Goal: Obtain resource: Obtain resource

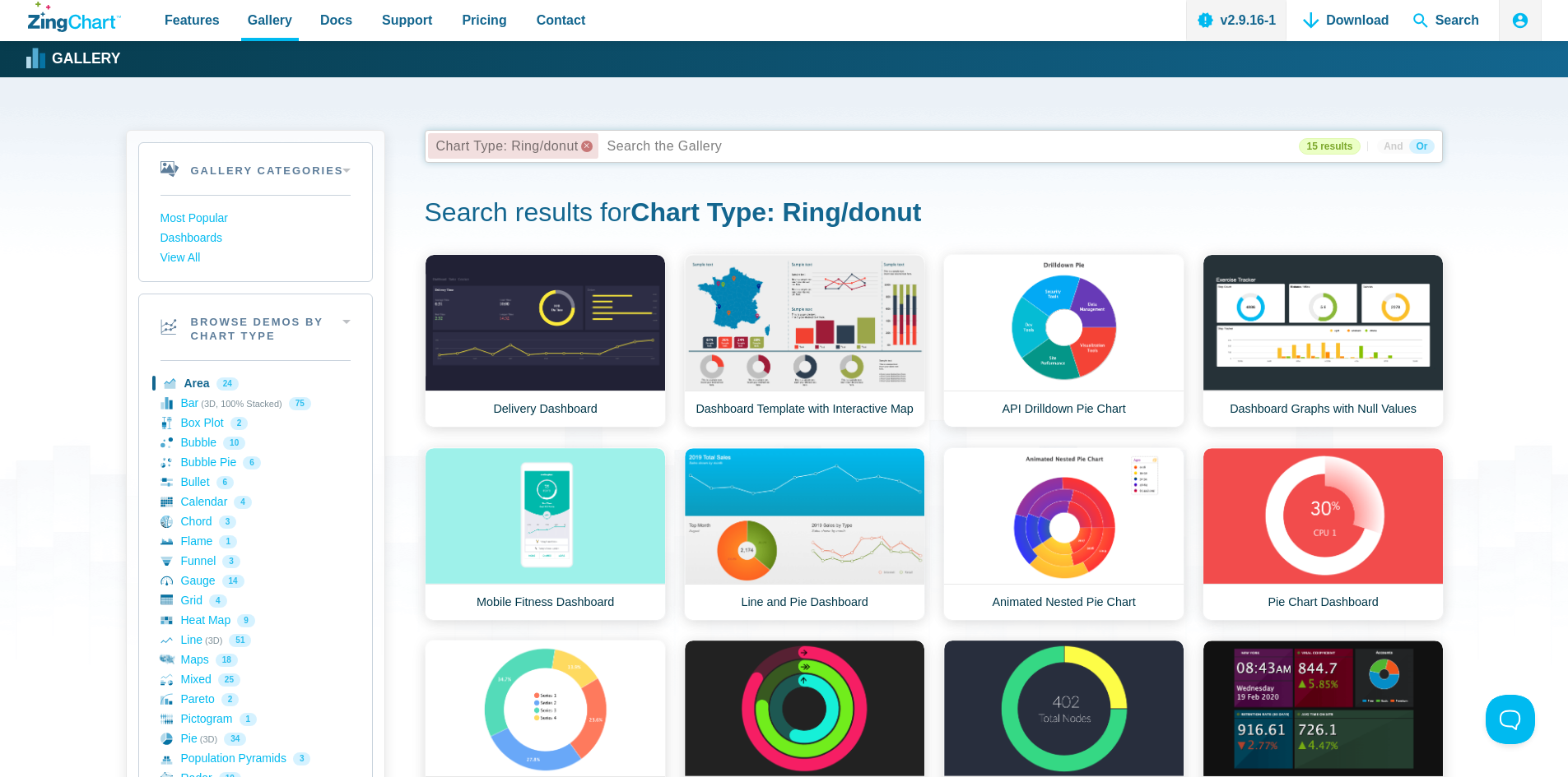
click at [588, 142] on x "remove tag" at bounding box center [587, 146] width 11 height 11
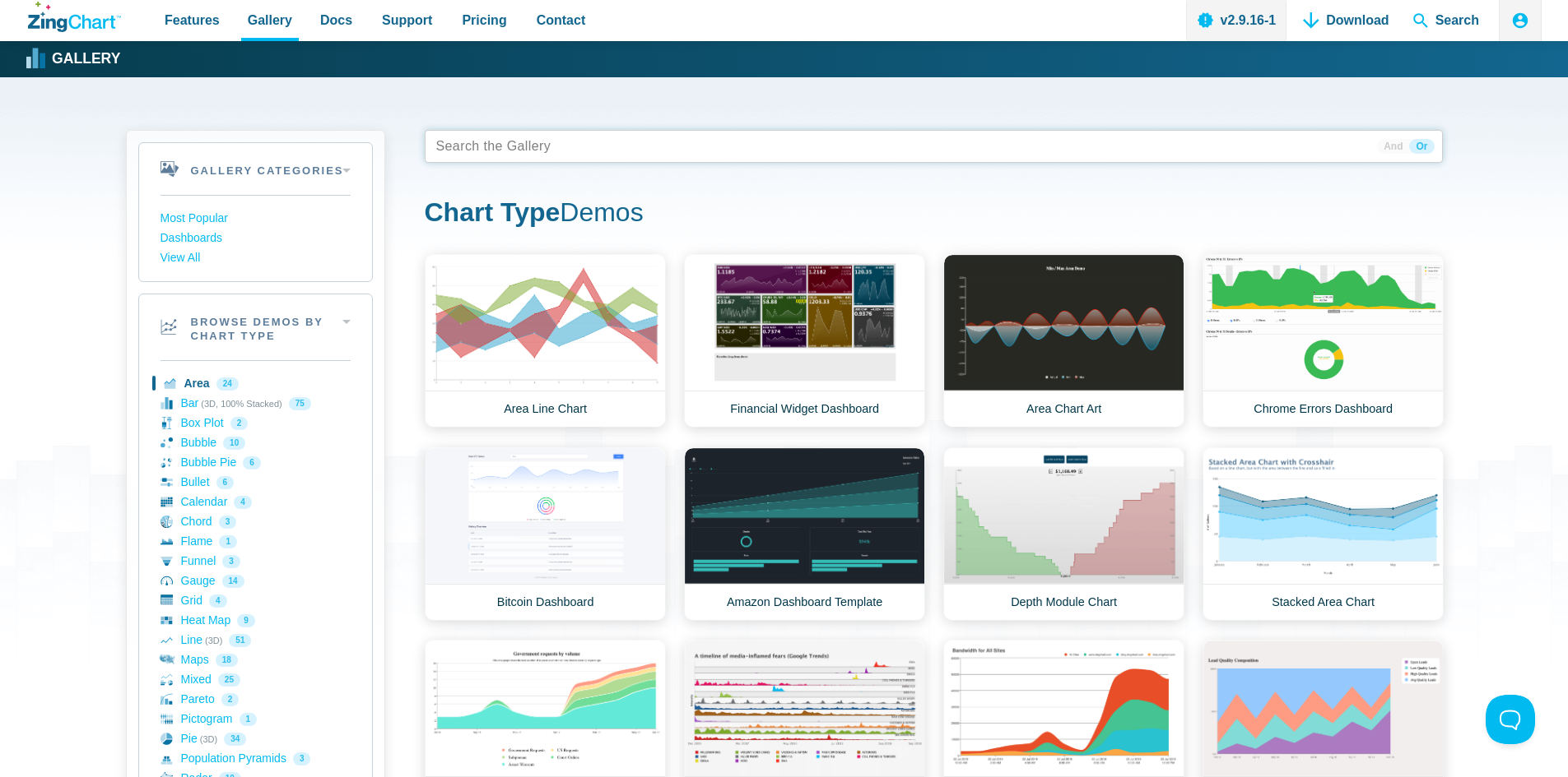
click at [1532, 457] on div "Gallery Categories Most Popular Dashboards View All Browse by Category Most Pop…" at bounding box center [784, 776] width 1568 height 1399
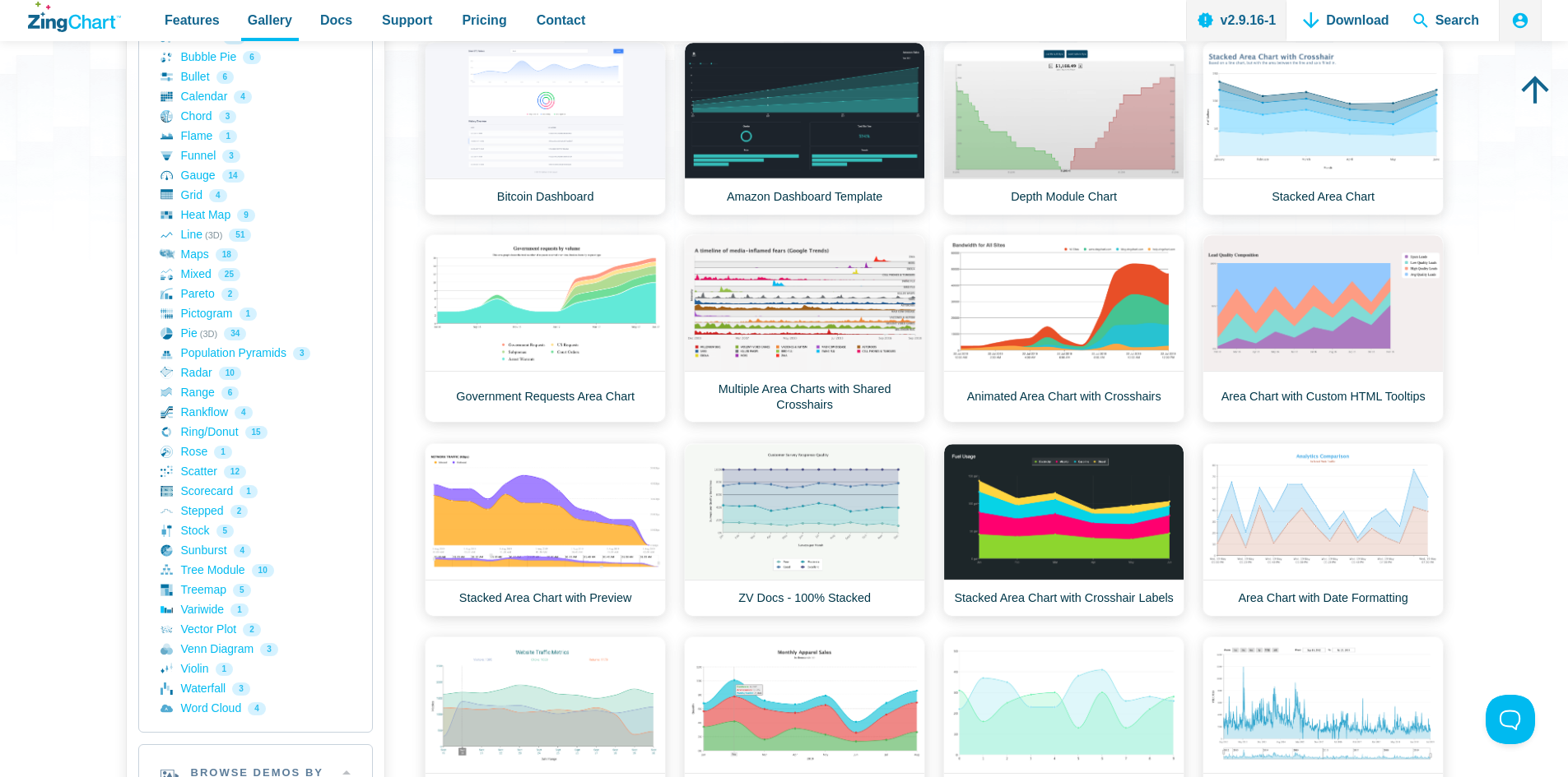
scroll to position [411, 0]
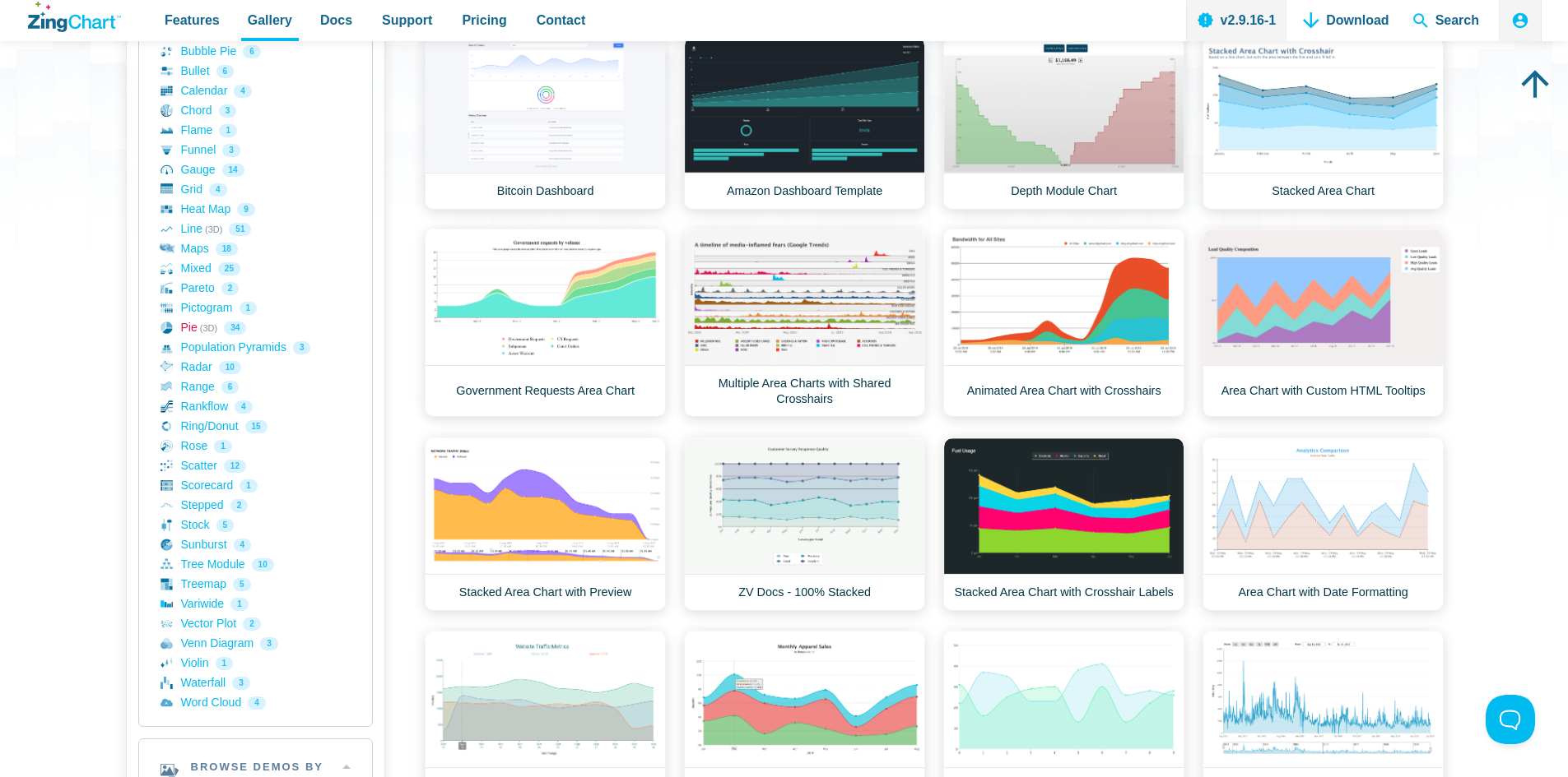
click at [192, 327] on link "Pie (3D) 34" at bounding box center [255, 328] width 190 height 20
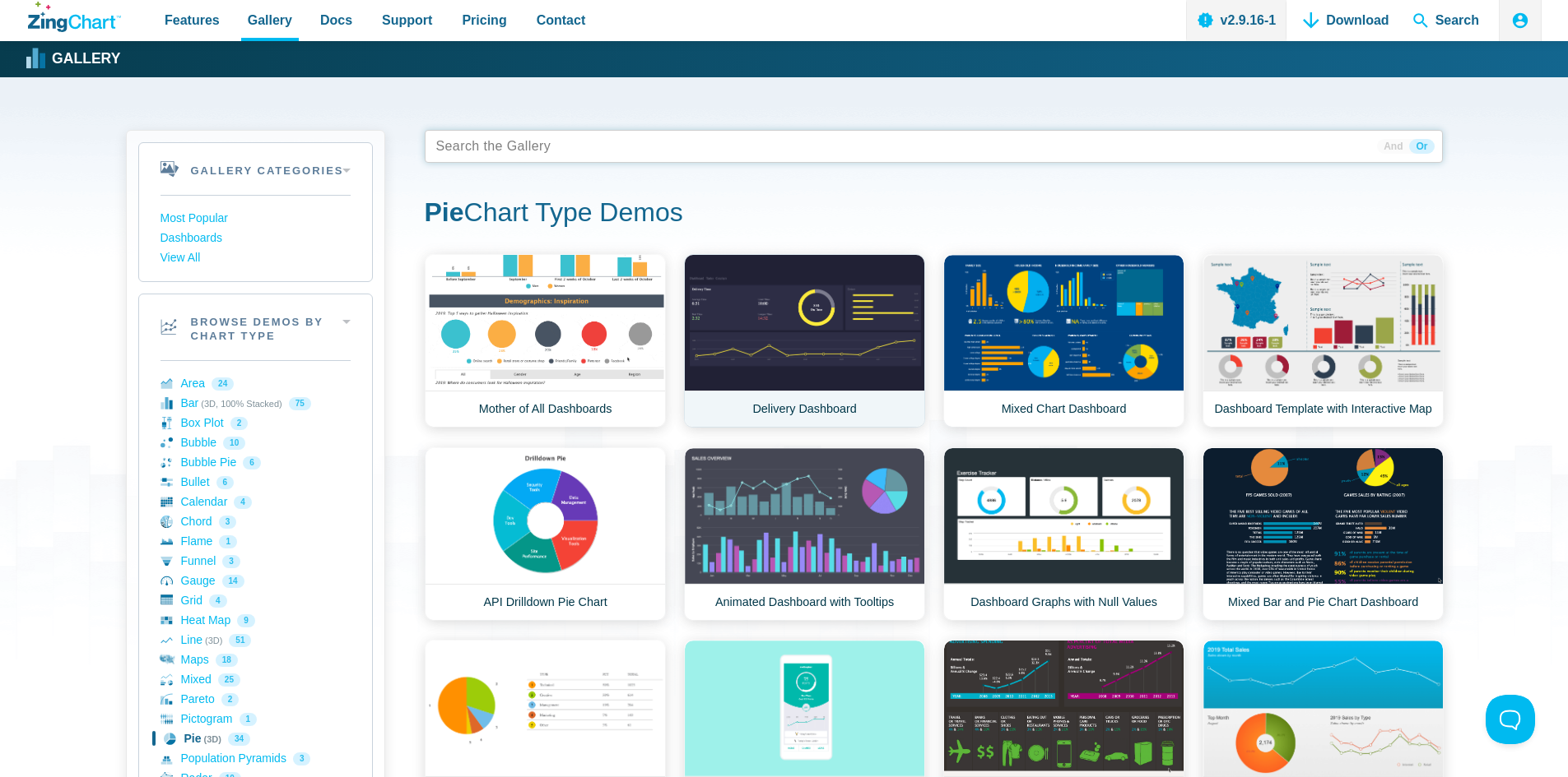
click at [801, 324] on link "Delivery Dashboard" at bounding box center [804, 341] width 241 height 173
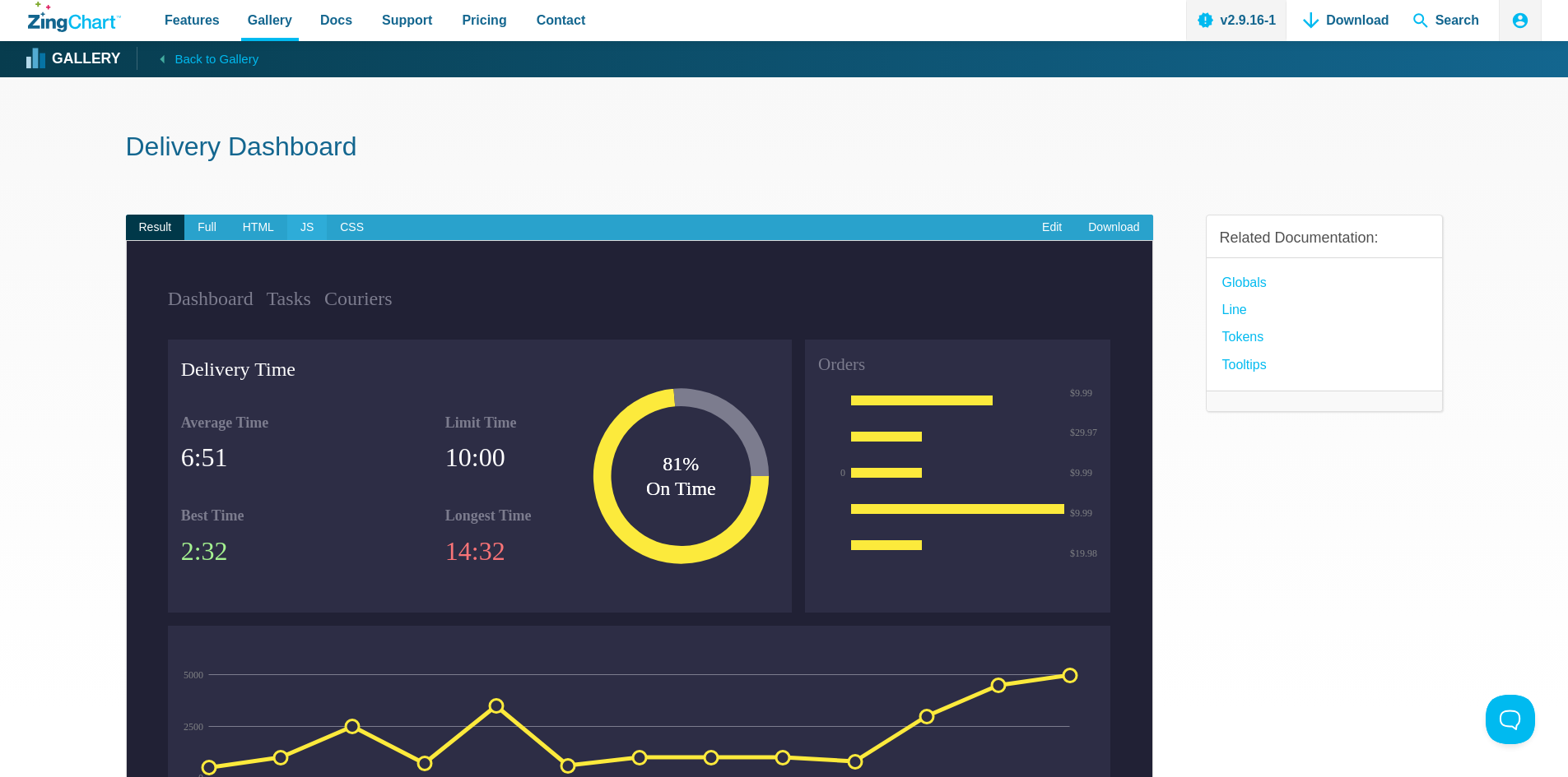
click at [300, 225] on span "JS" at bounding box center [307, 228] width 40 height 26
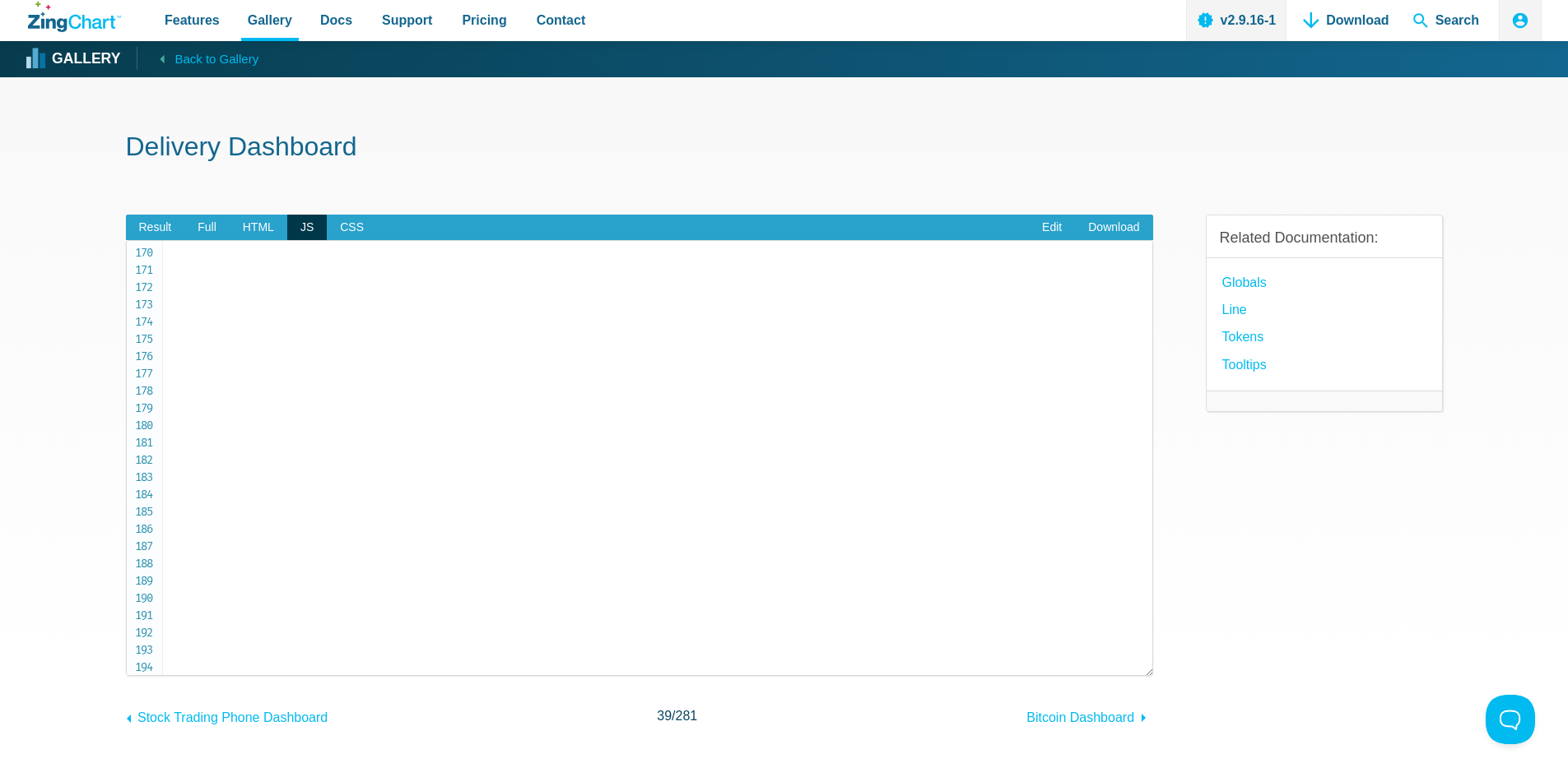
scroll to position [3118, 0]
drag, startPoint x: 207, startPoint y: 661, endPoint x: 236, endPoint y: 314, distance: 348.2
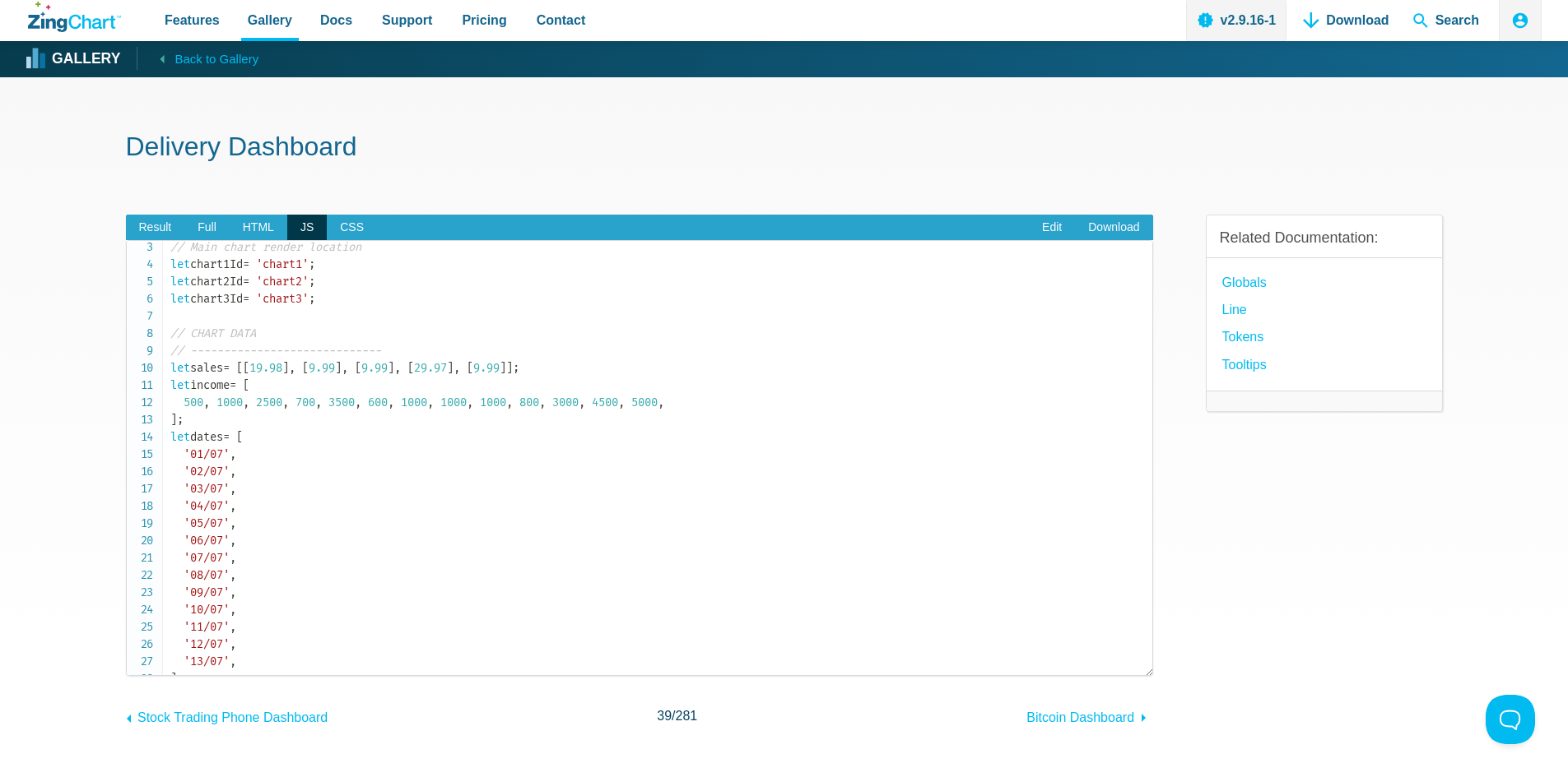
scroll to position [0, 0]
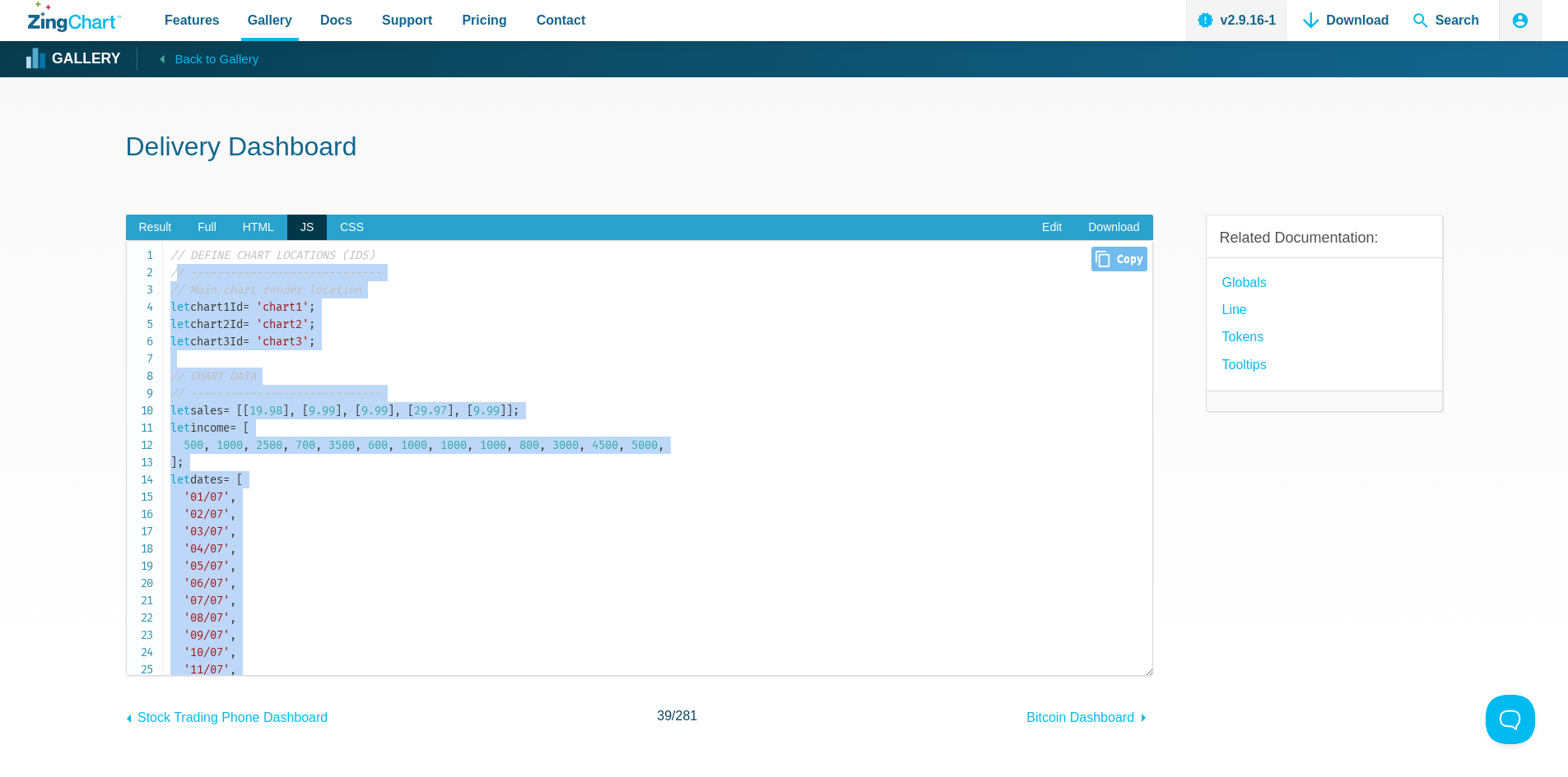
click at [174, 269] on span "// -----------------------------" at bounding box center [275, 272] width 211 height 14
copy code "/ DEFINE CHART LOCATIONS (IDS) // ----------------------------- // Main chart r…"
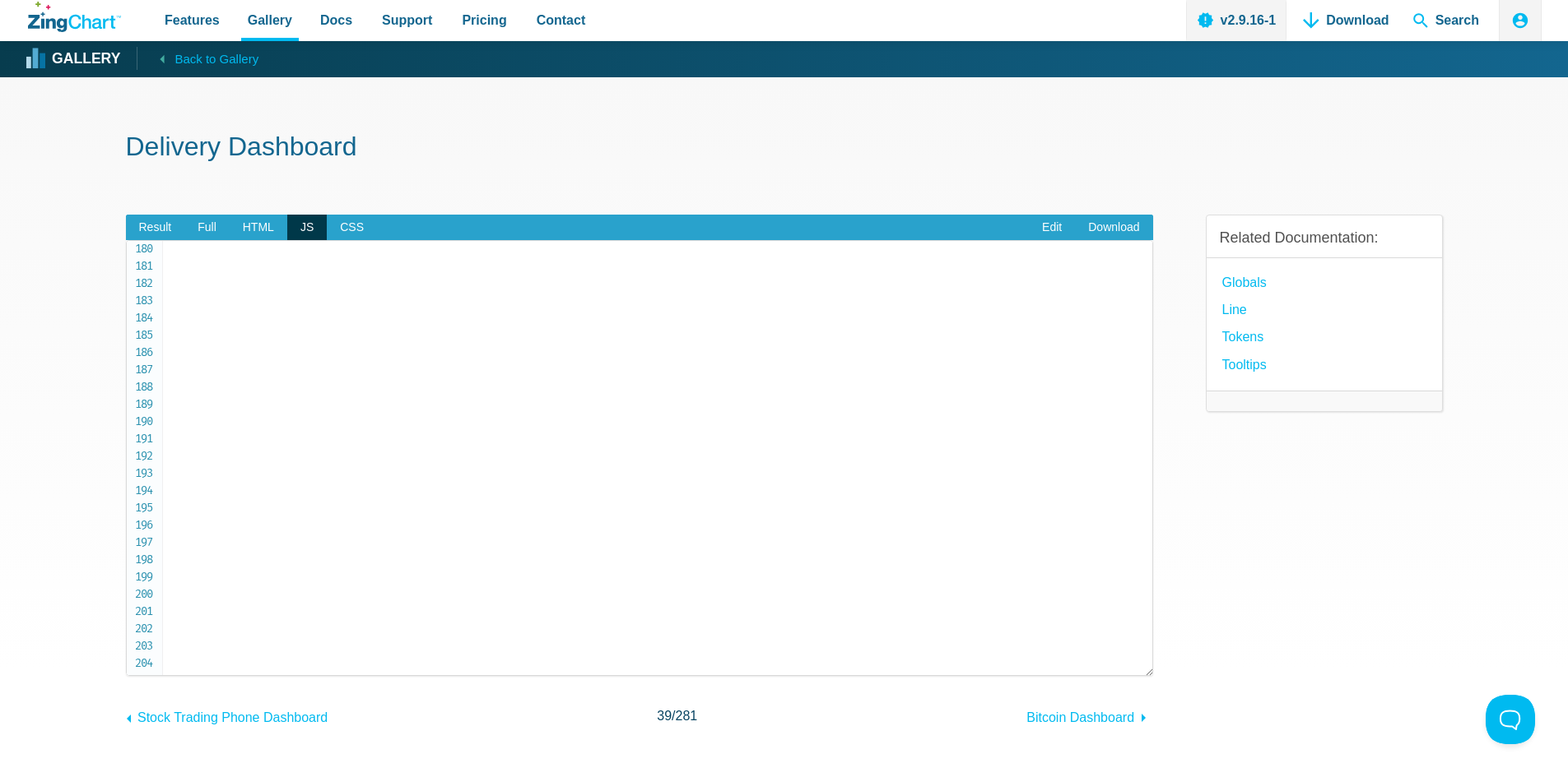
scroll to position [3118, 0]
copy code "// DEFINE CHART LOCATIONS (IDS) // ----------------------------- // Main chart …"
click at [738, 153] on h1 "Delivery Dashboard" at bounding box center [784, 148] width 1316 height 37
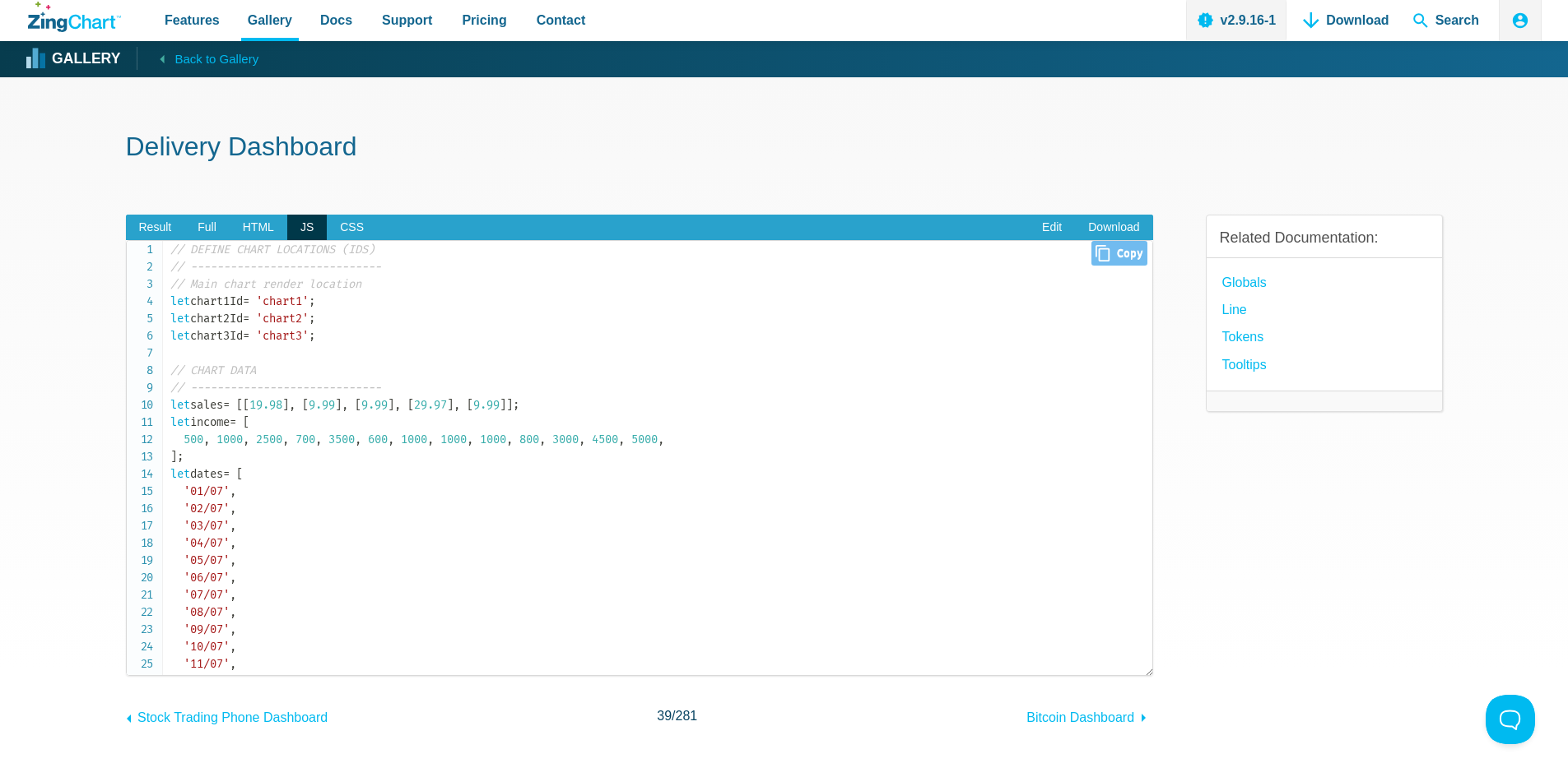
scroll to position [0, 0]
click at [158, 225] on span "Result" at bounding box center [155, 228] width 59 height 26
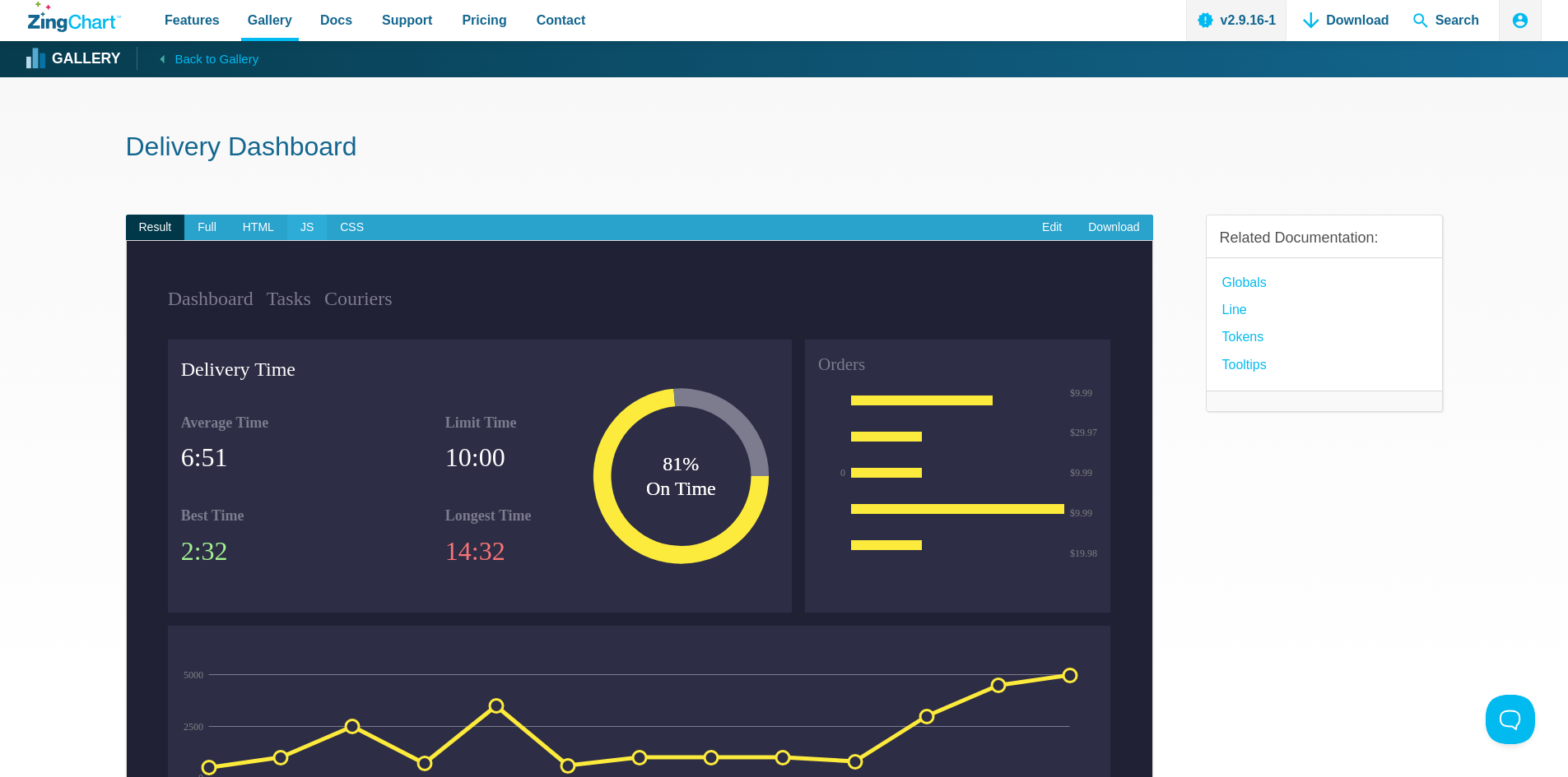
click at [309, 223] on span "JS" at bounding box center [307, 228] width 40 height 26
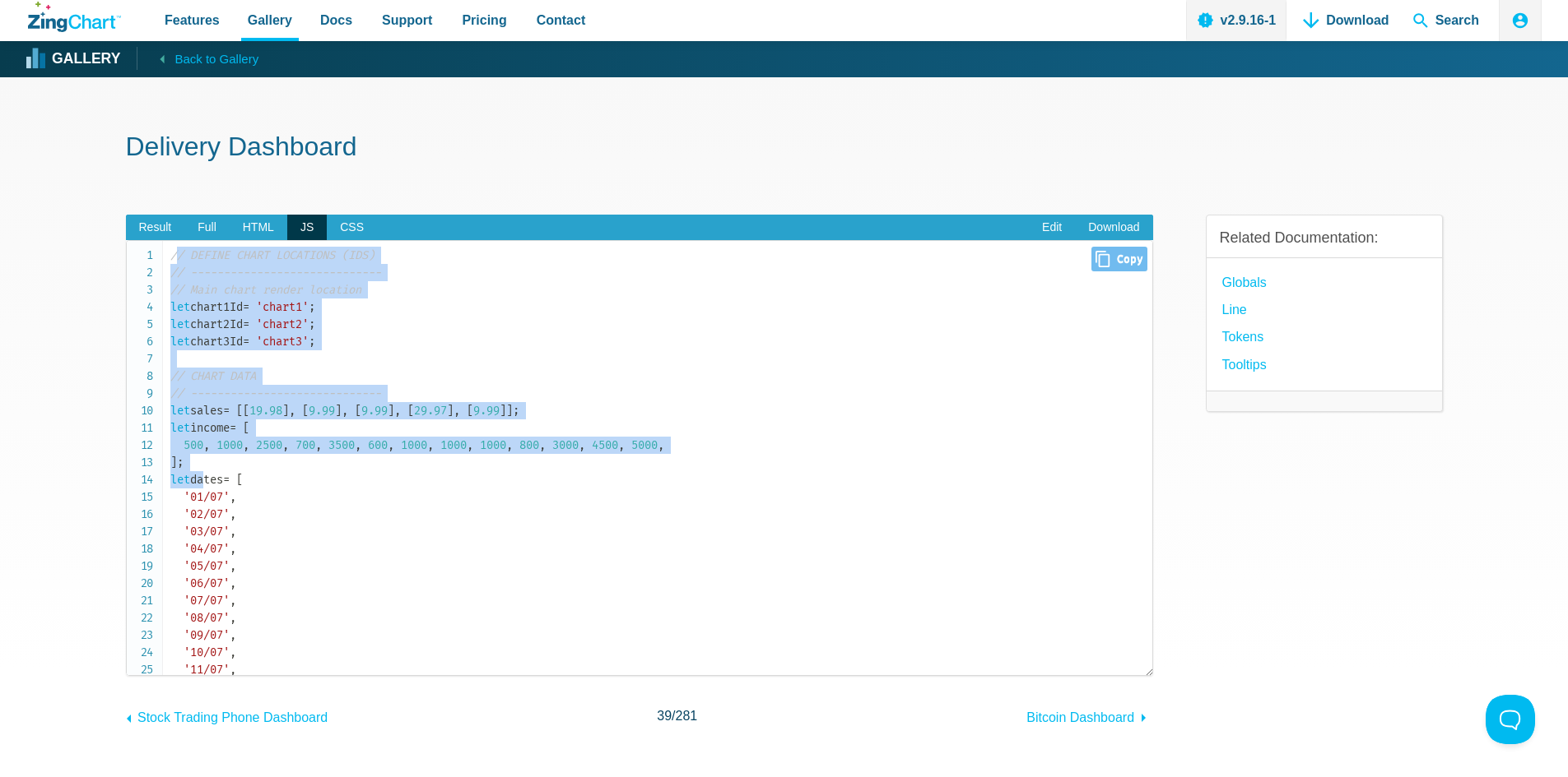
drag, startPoint x: 174, startPoint y: 256, endPoint x: 206, endPoint y: 483, distance: 229.2
click at [208, 278] on span "// -----------------------------" at bounding box center [275, 272] width 211 height 14
drag, startPoint x: 173, startPoint y: 253, endPoint x: 369, endPoint y: 614, distance: 410.8
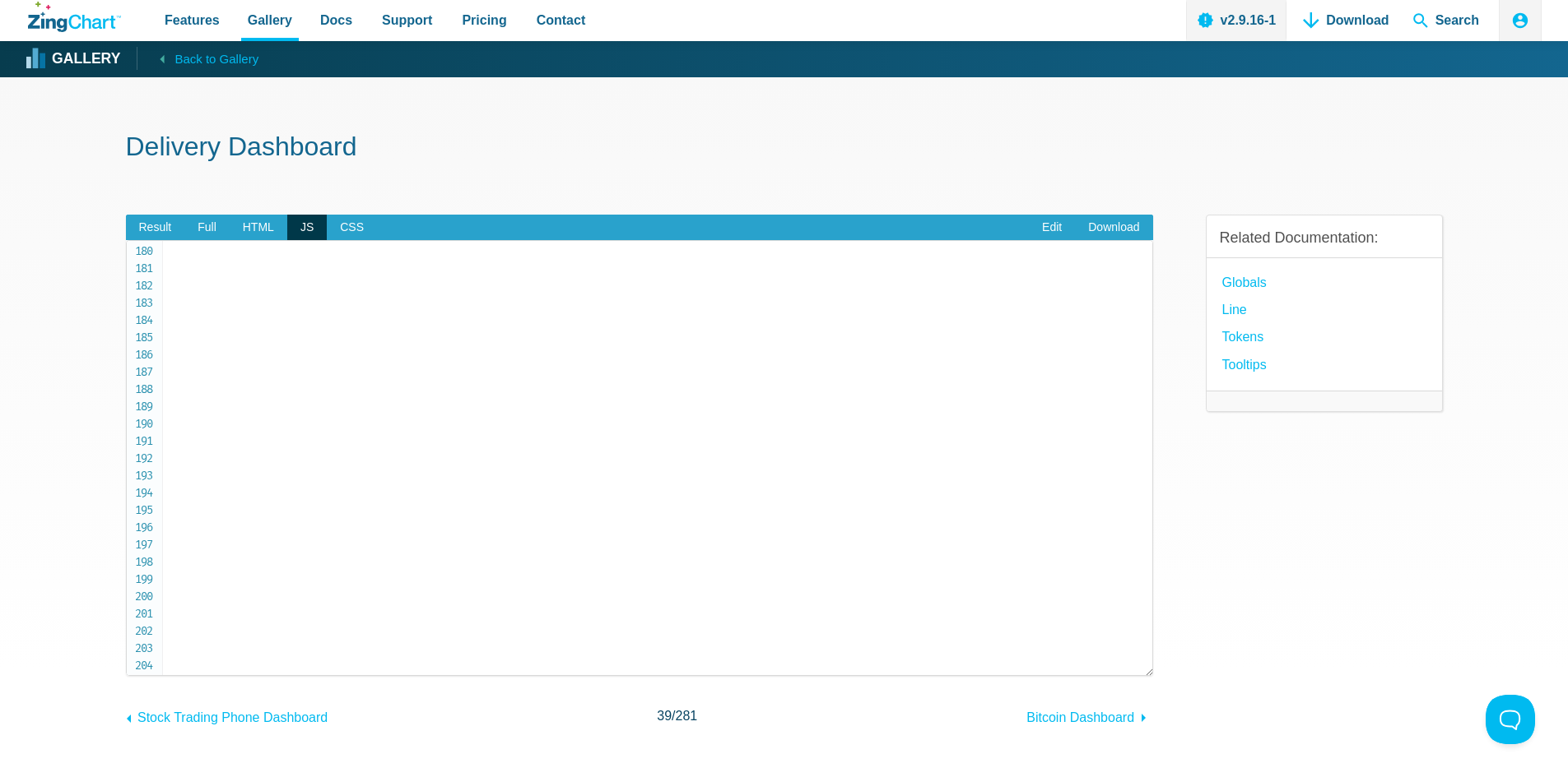
scroll to position [3118, 0]
copy code "// DEFINE CHART LOCATIONS (IDS) // ----------------------------- // Main chart …"
click at [263, 224] on span "HTML" at bounding box center [259, 228] width 57 height 26
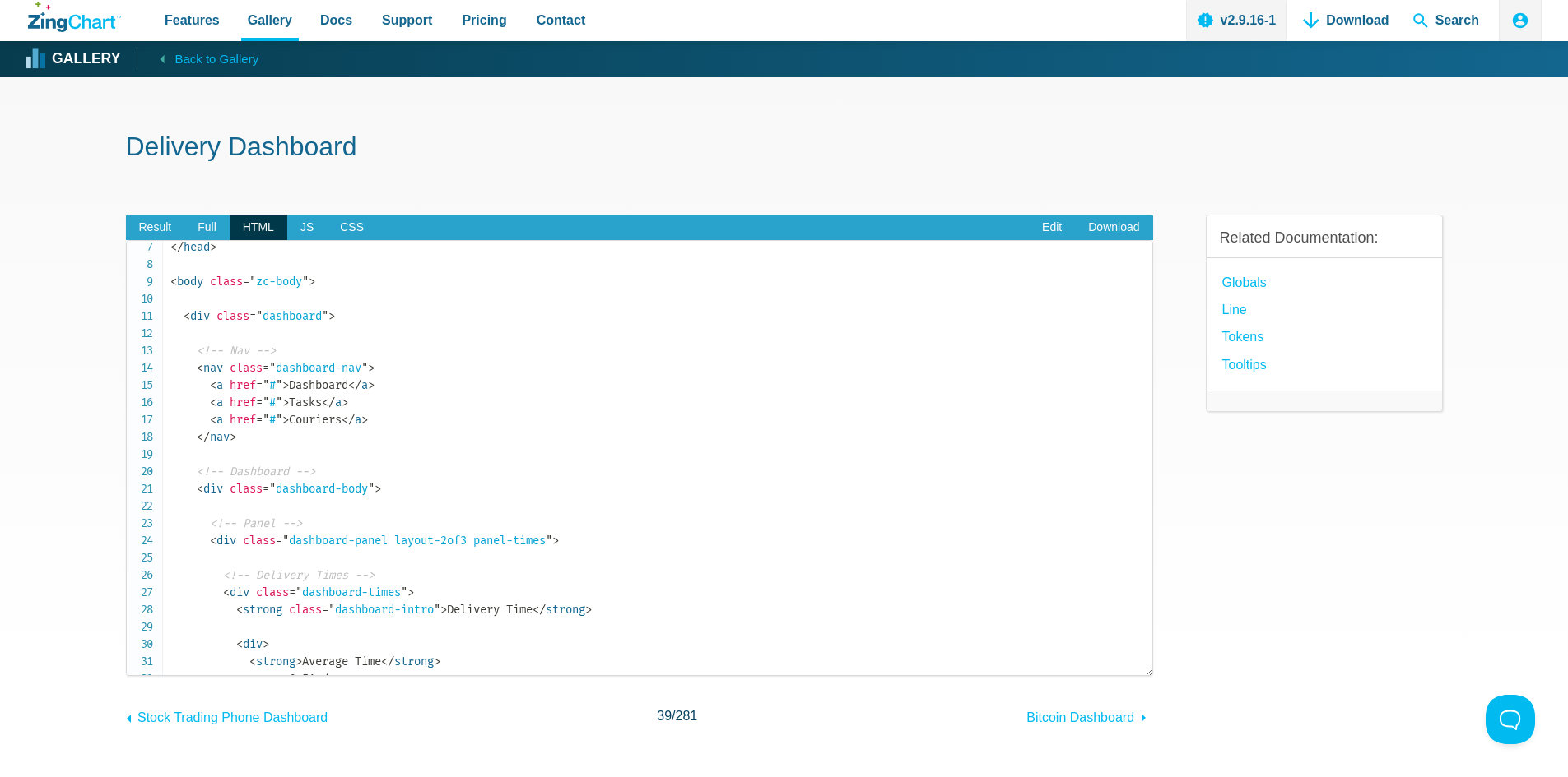
scroll to position [82, 0]
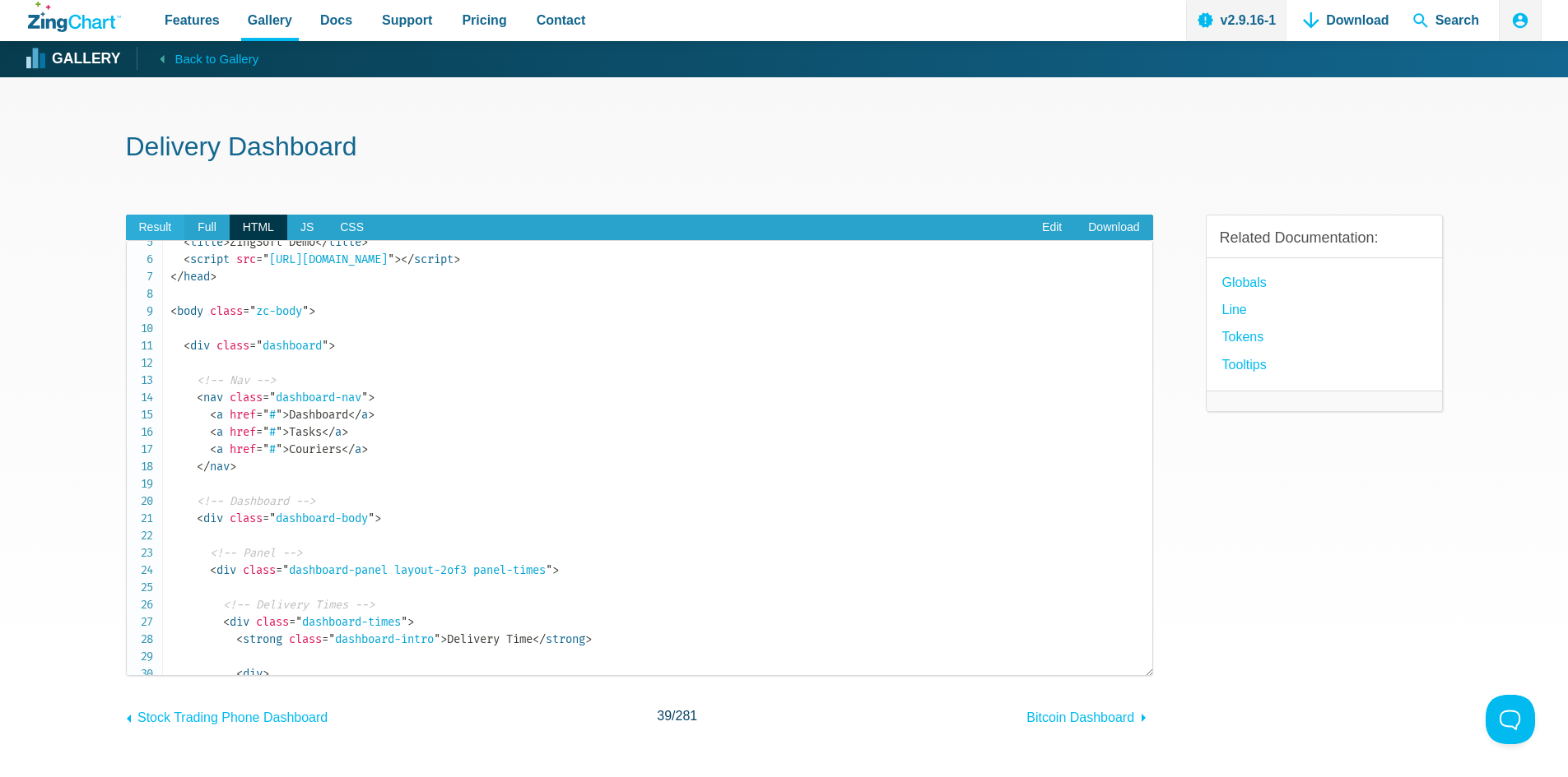
click at [147, 226] on span "Result" at bounding box center [155, 228] width 59 height 26
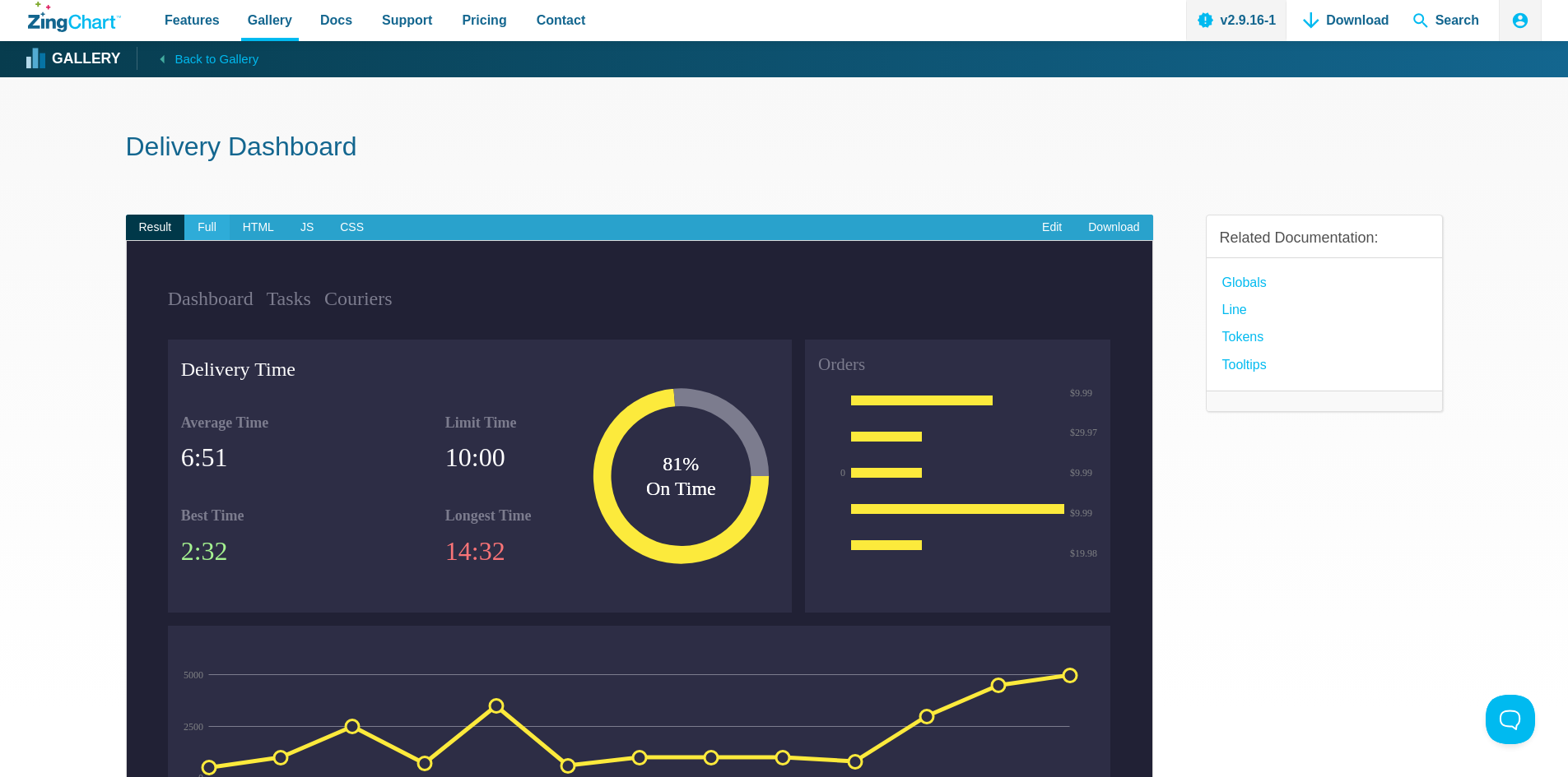
click at [219, 225] on span "Full" at bounding box center [207, 228] width 45 height 26
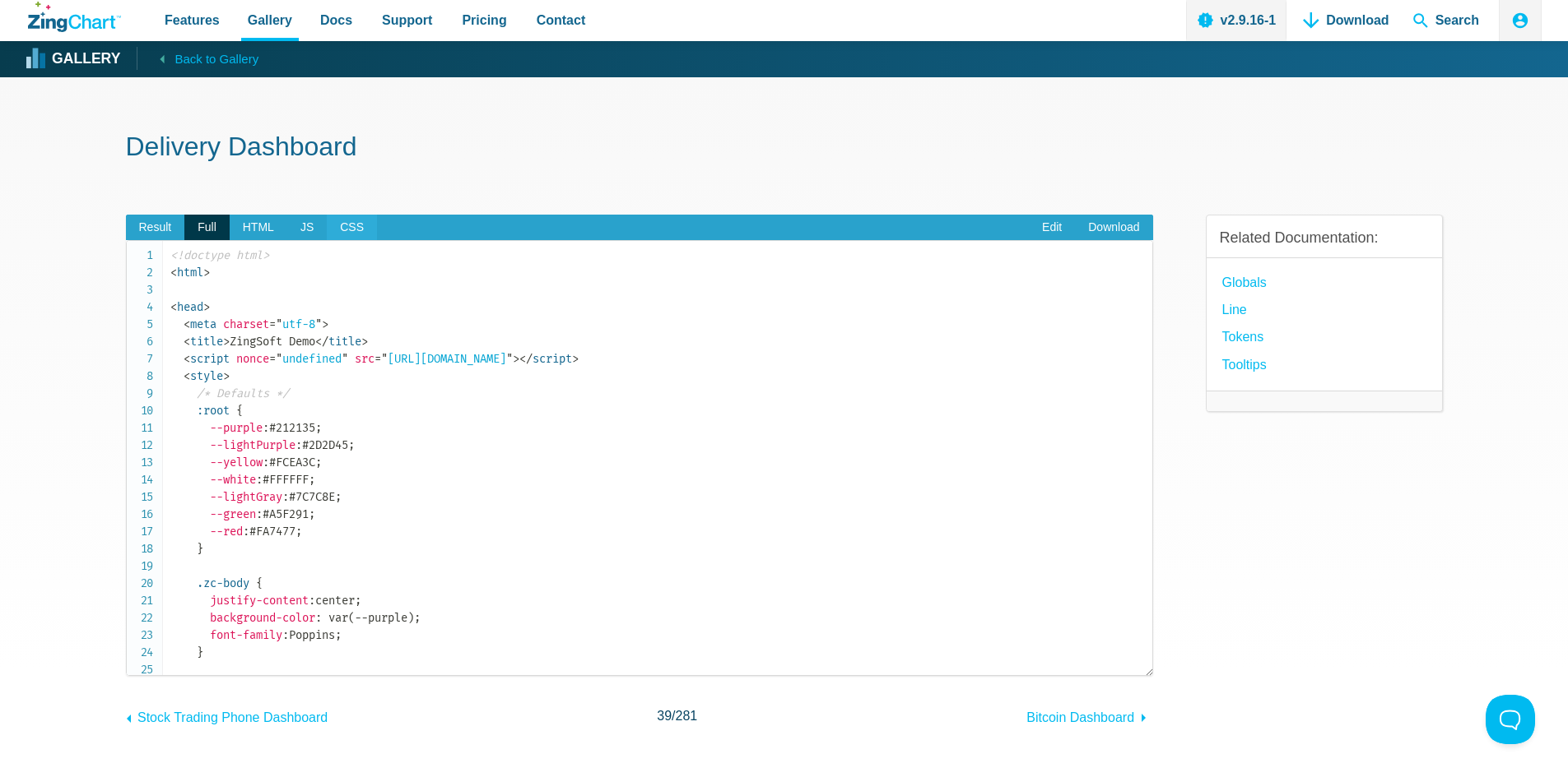
click at [353, 238] on span "CSS" at bounding box center [352, 228] width 50 height 26
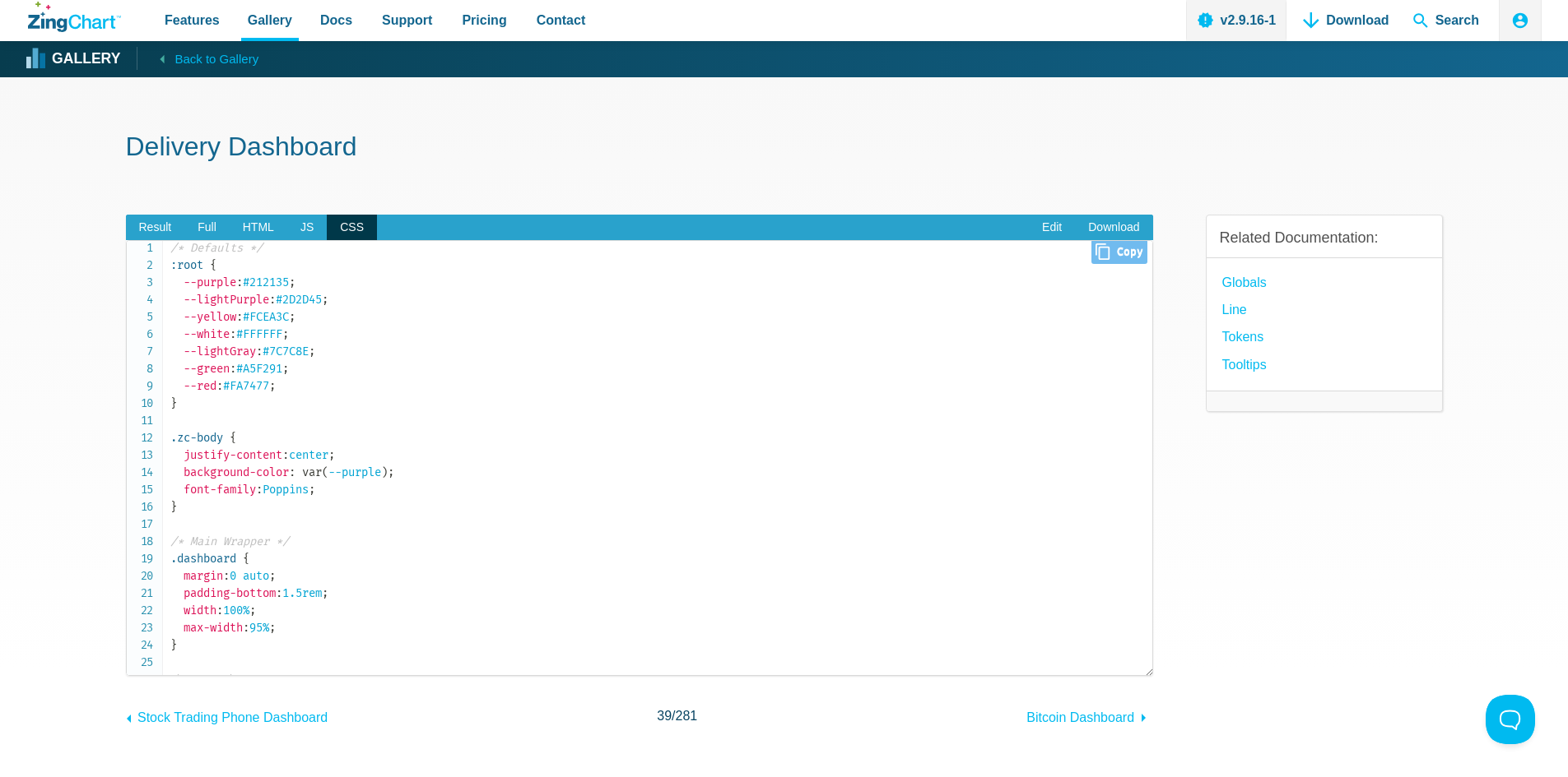
scroll to position [0, 0]
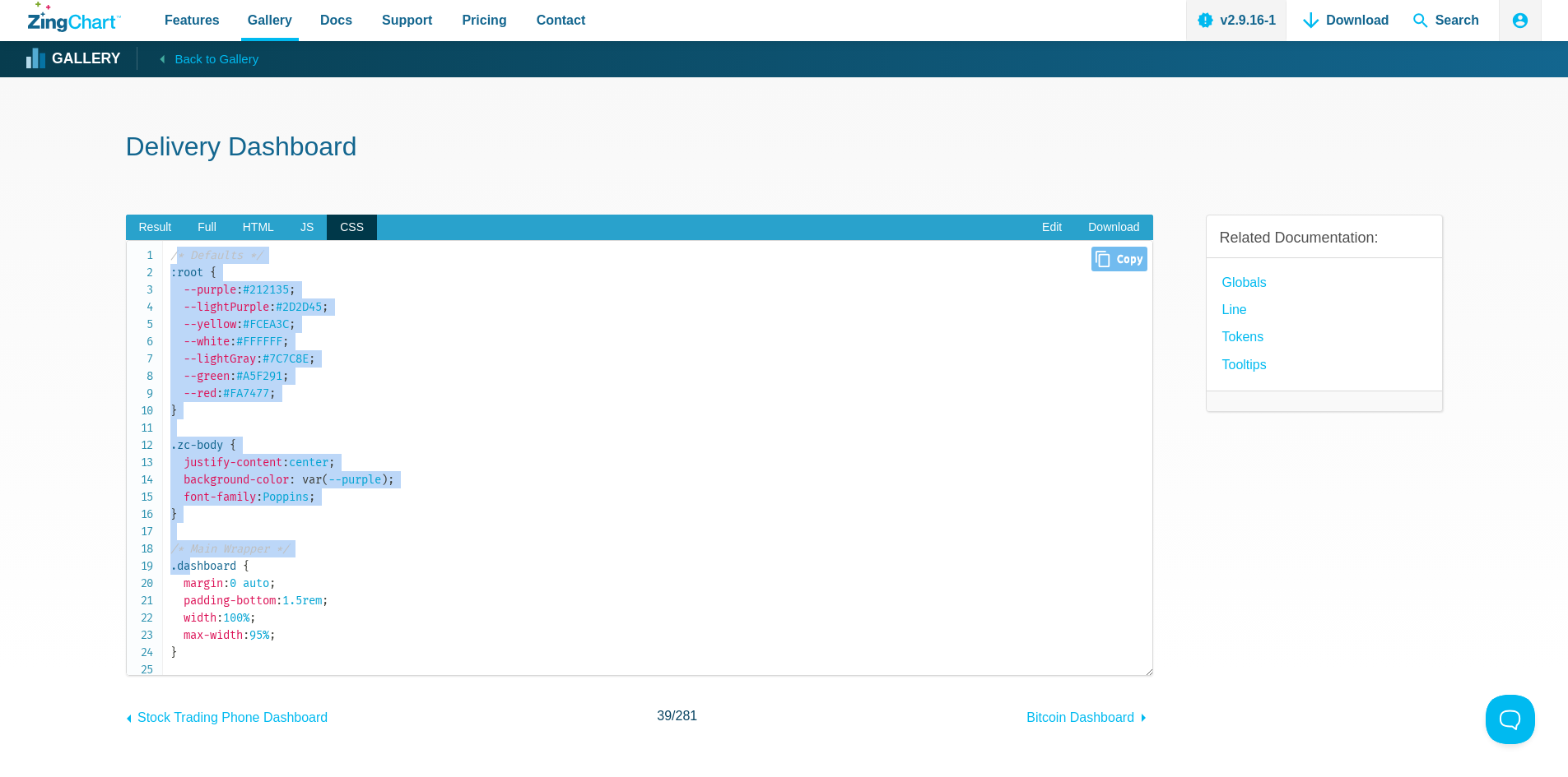
drag, startPoint x: 174, startPoint y: 247, endPoint x: 190, endPoint y: 572, distance: 325.4
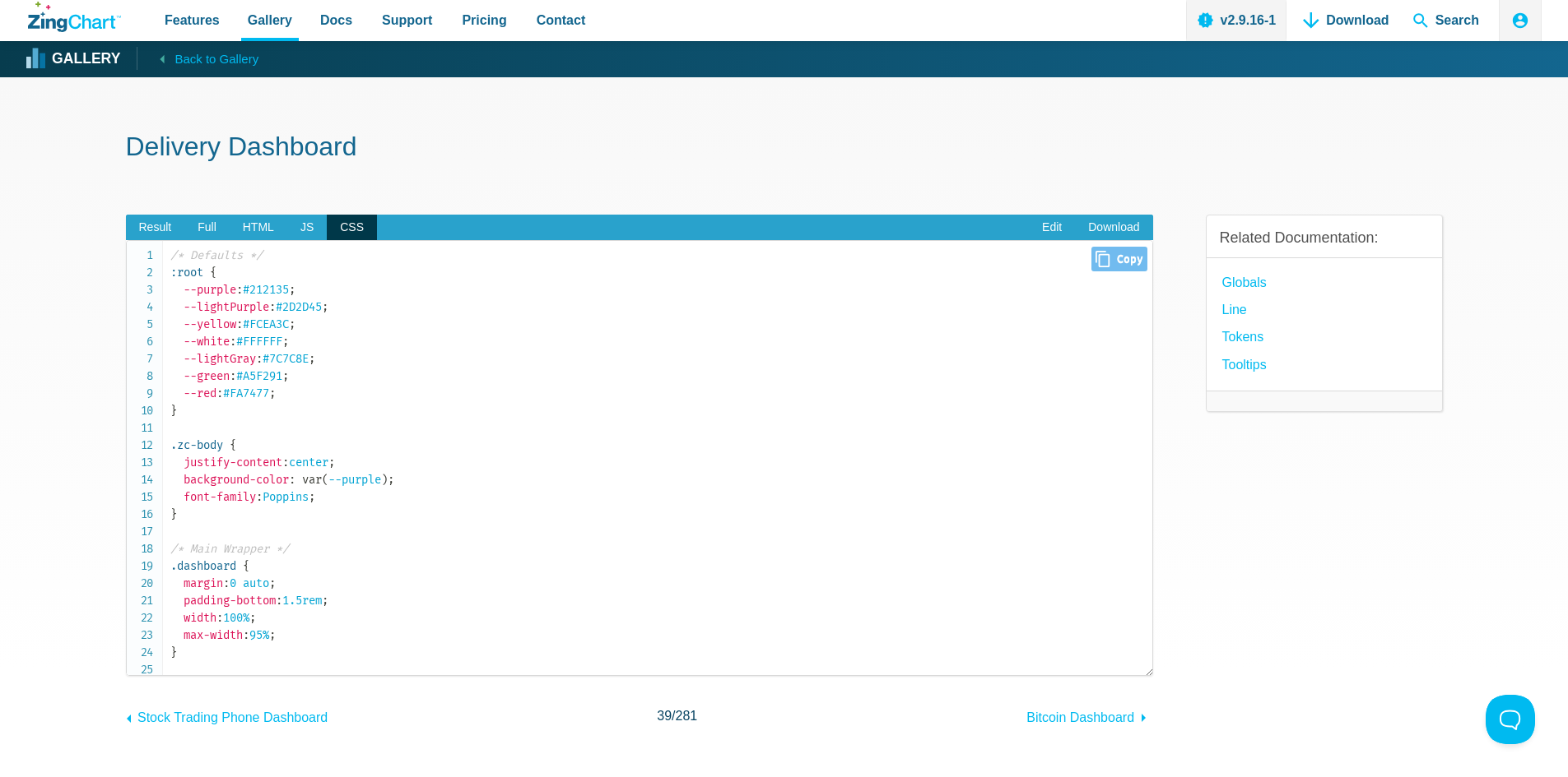
click at [1109, 252] on span "Close Copy" at bounding box center [1119, 259] width 56 height 24
type input "/* Defaults */:root { --purple: #212135; --lightPurple: #2D2D45; --yellow: #FCE…"
click at [1295, 545] on div "Related Documentation: globals Line Tokens Tooltips" at bounding box center [1323, 459] width 237 height 541
click at [305, 222] on span "JS" at bounding box center [307, 228] width 40 height 26
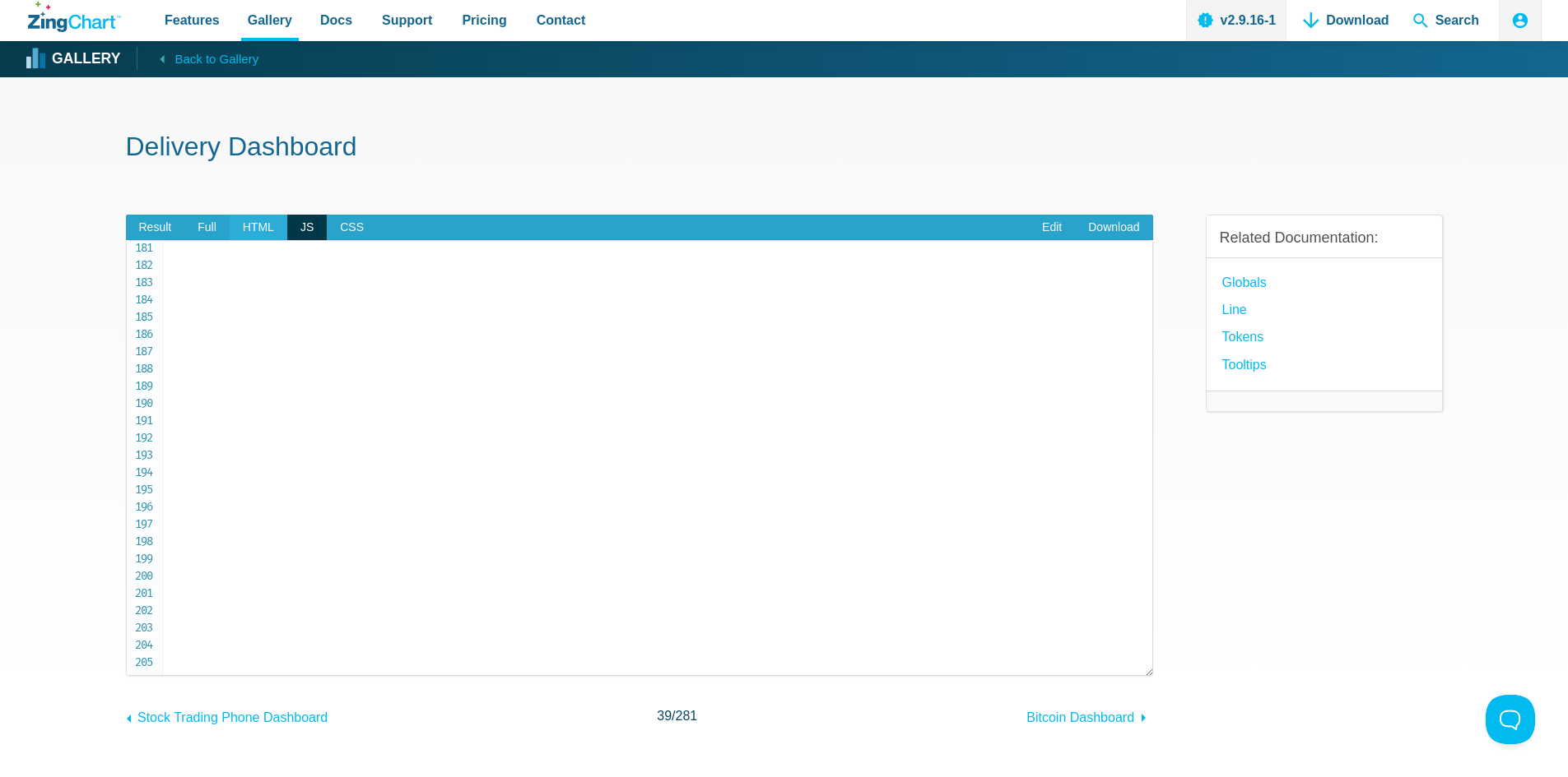
click at [264, 226] on span "HTML" at bounding box center [259, 228] width 57 height 26
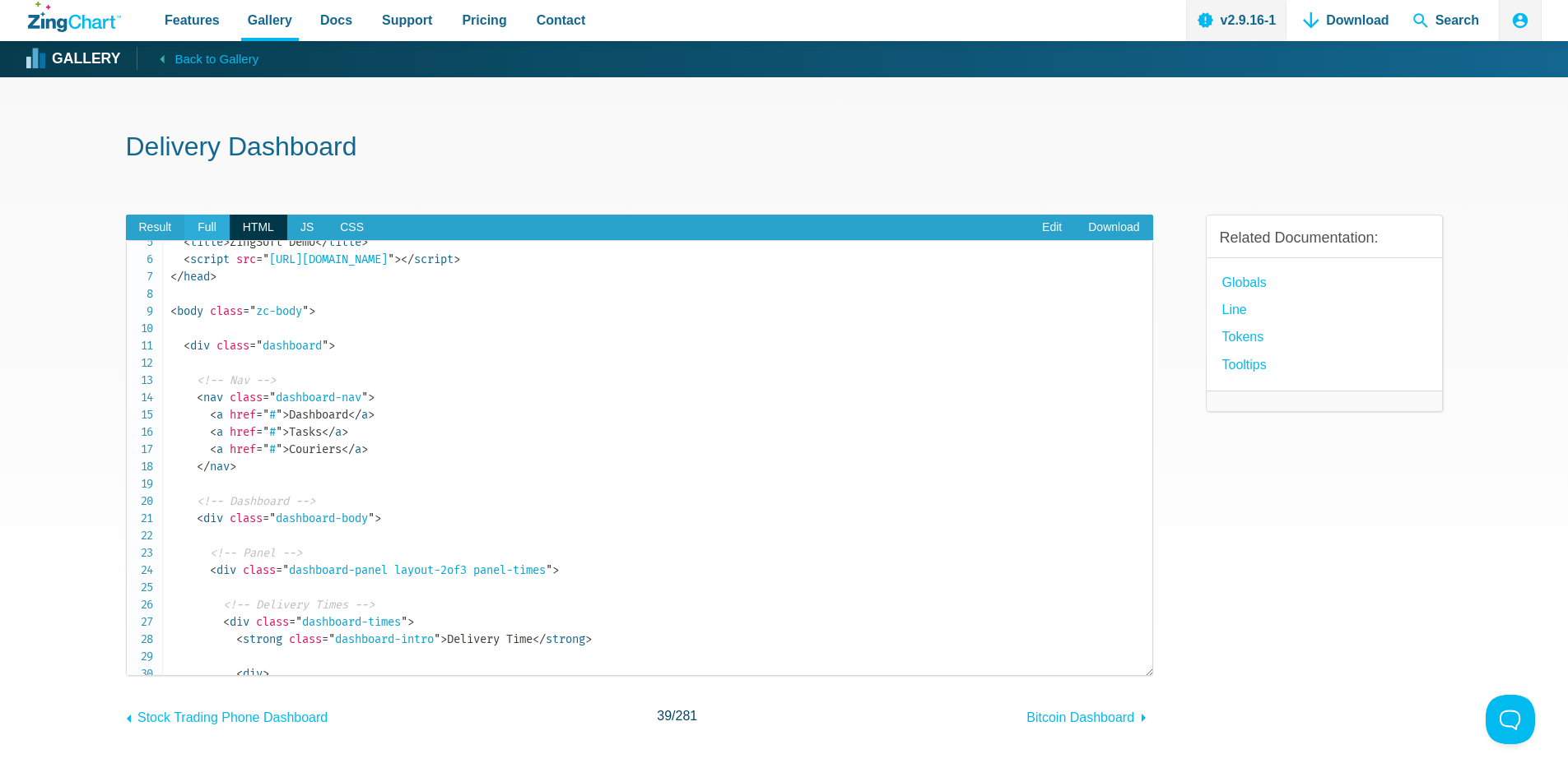
click at [212, 232] on span "Full" at bounding box center [207, 228] width 45 height 26
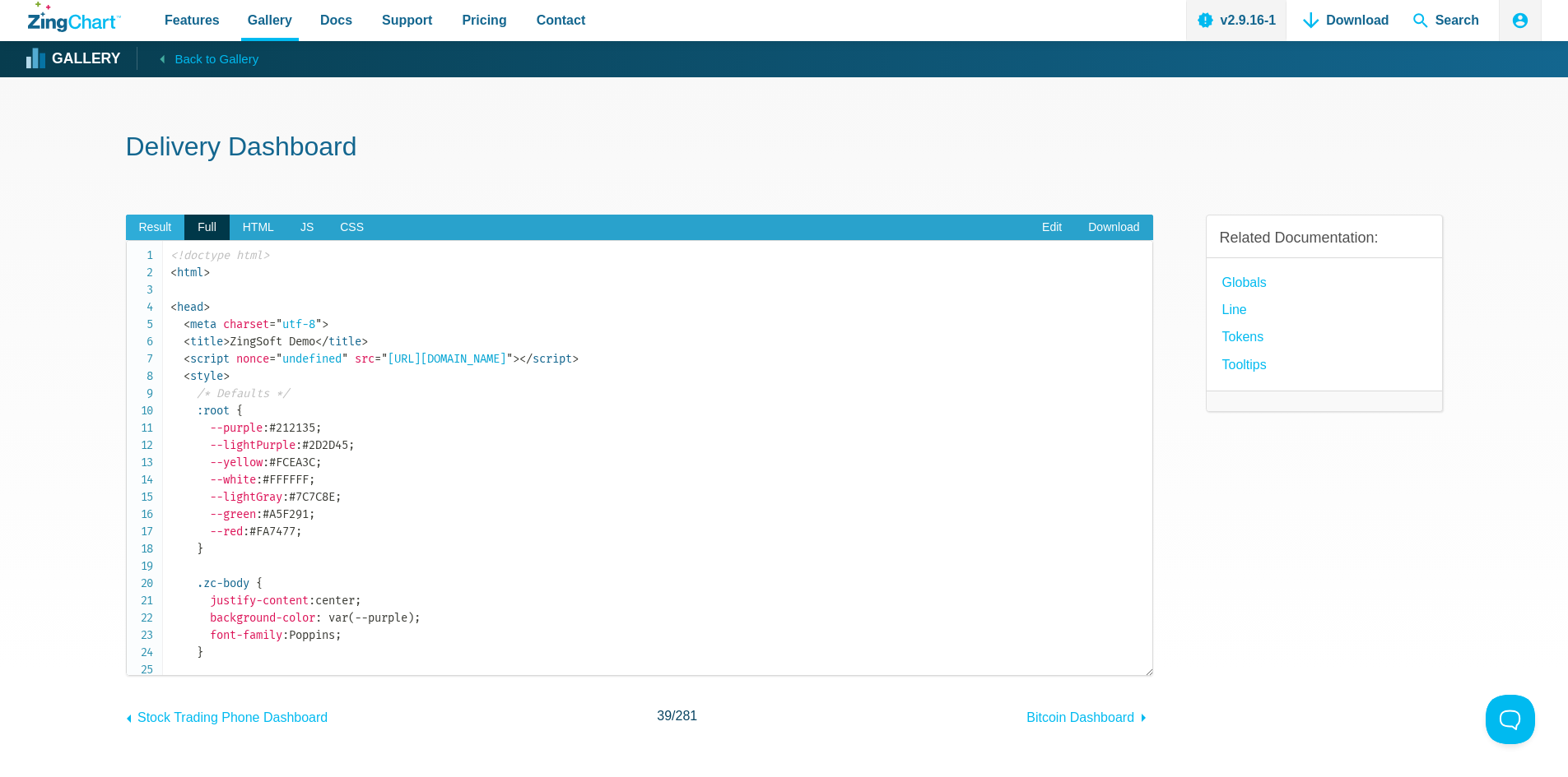
click at [151, 235] on span "Result" at bounding box center [155, 228] width 59 height 26
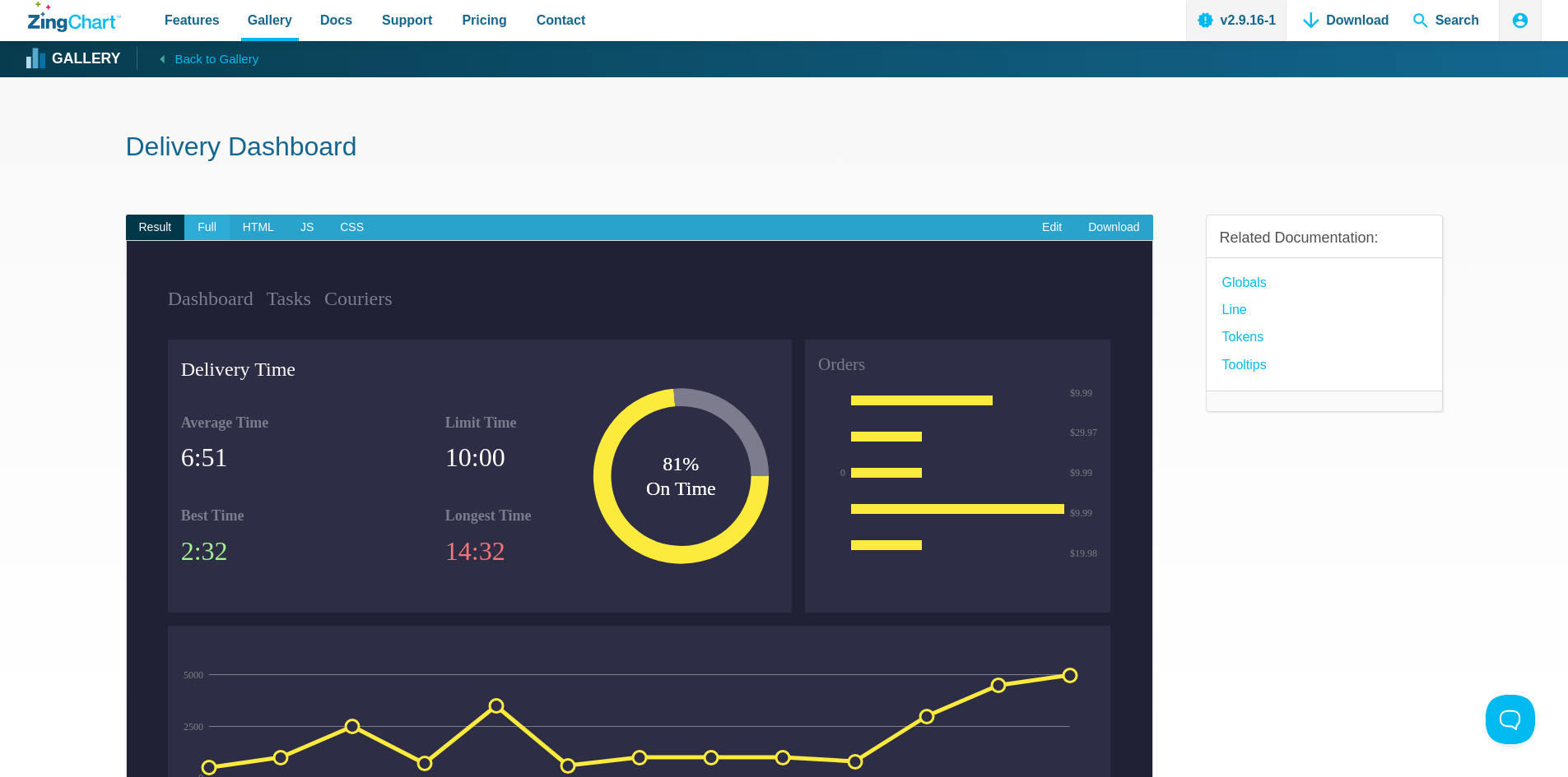
click at [207, 234] on span "Full" at bounding box center [207, 228] width 45 height 26
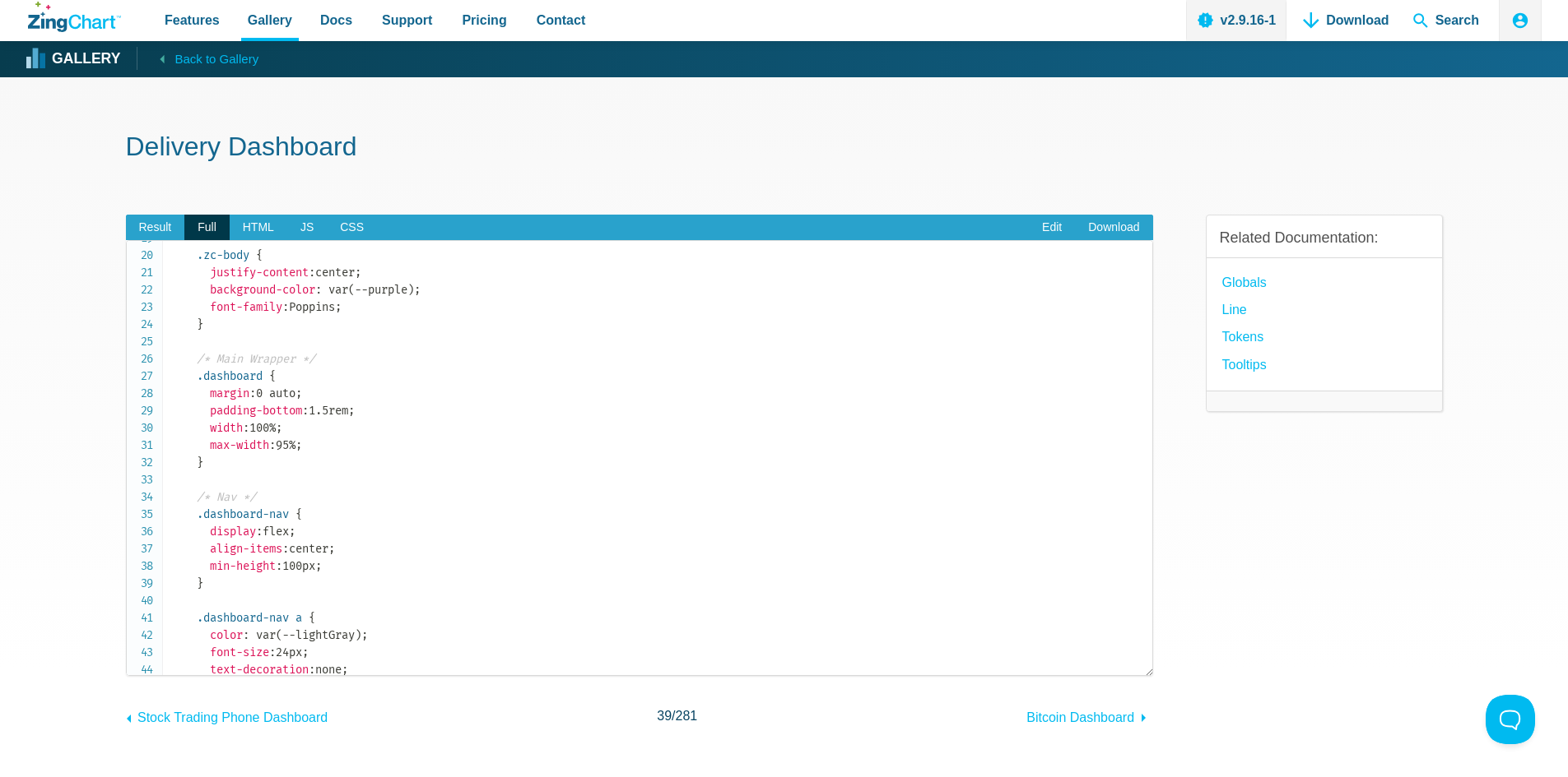
scroll to position [329, 0]
click at [254, 230] on span "HTML" at bounding box center [259, 228] width 57 height 26
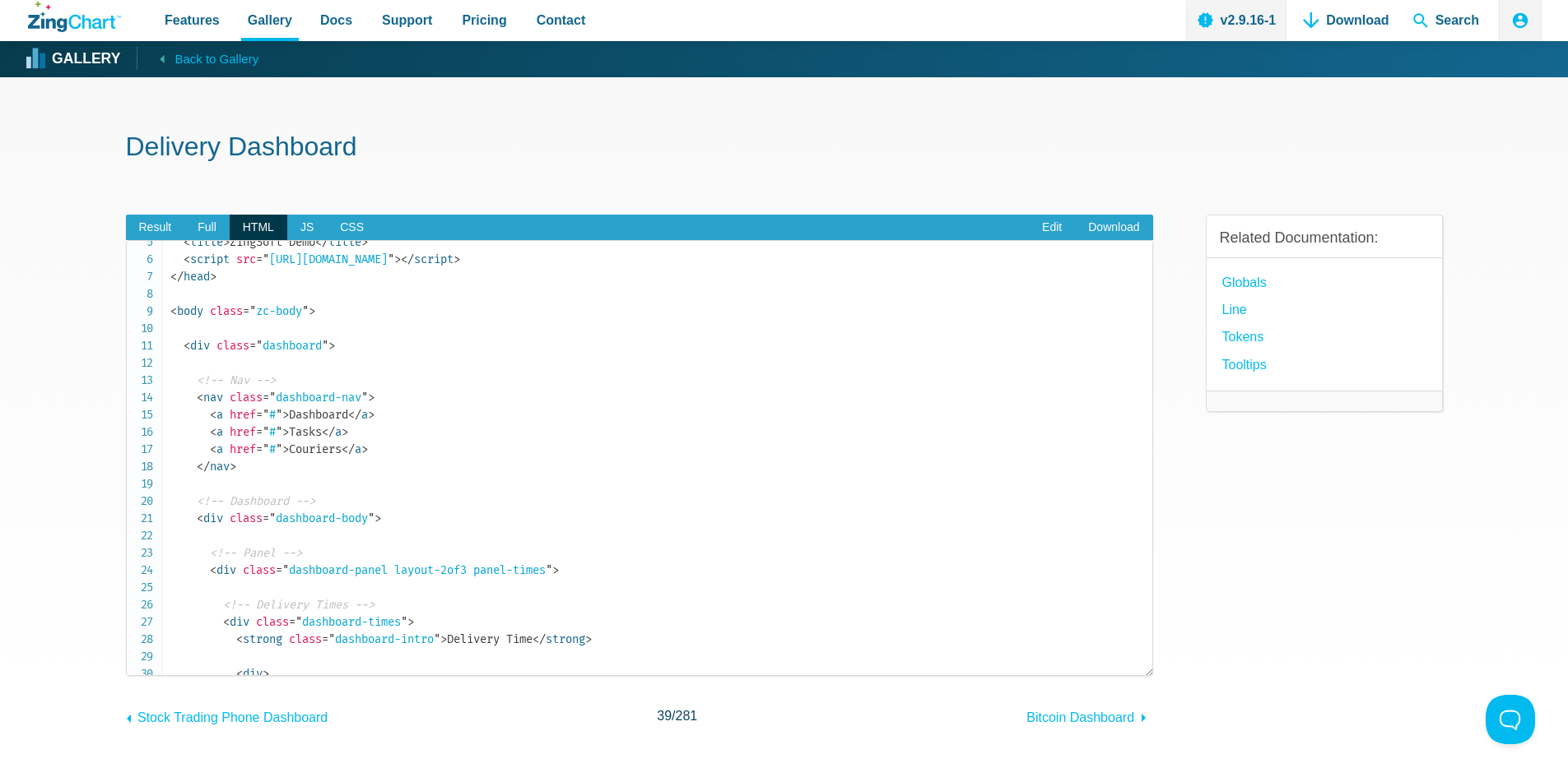
click at [142, 229] on span "Result" at bounding box center [155, 228] width 59 height 26
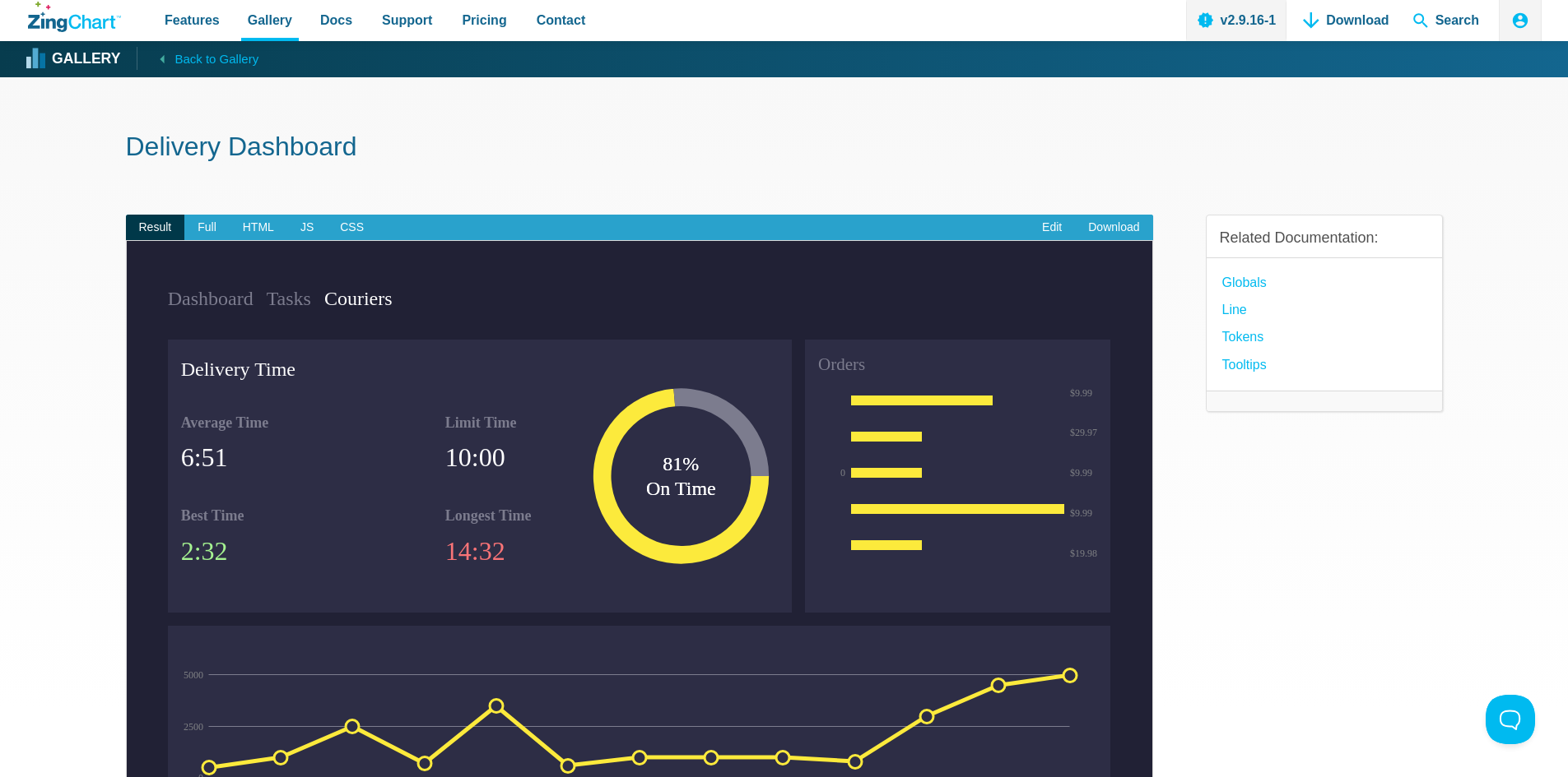
click at [388, 306] on link "Couriers" at bounding box center [358, 298] width 69 height 34
click at [303, 305] on link "Tasks" at bounding box center [288, 298] width 44 height 34
click at [195, 305] on link "Dashboard" at bounding box center [210, 298] width 86 height 34
click at [236, 225] on span "HTML" at bounding box center [259, 228] width 57 height 26
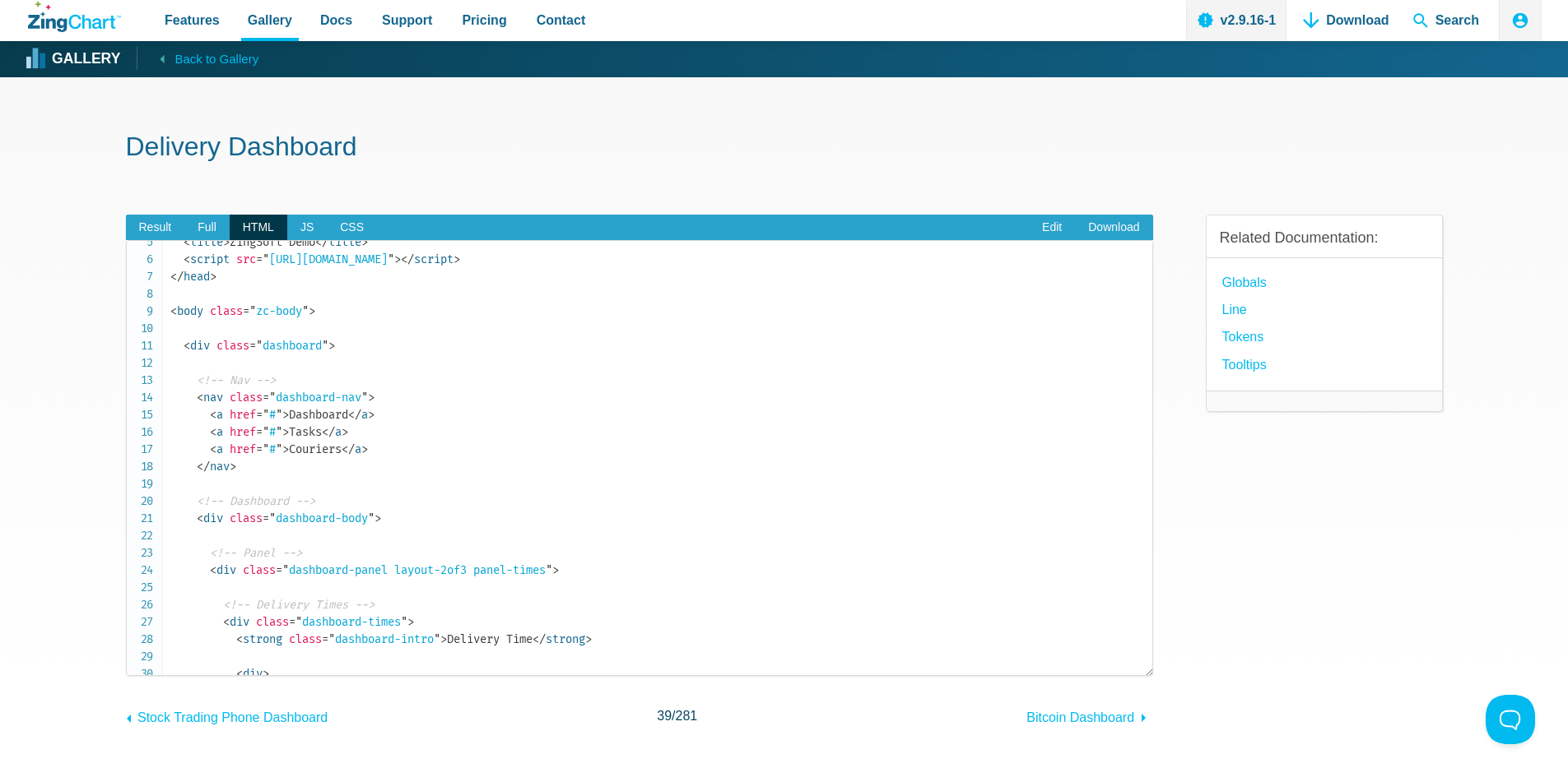
click at [196, 346] on span "< div" at bounding box center [196, 346] width 26 height 14
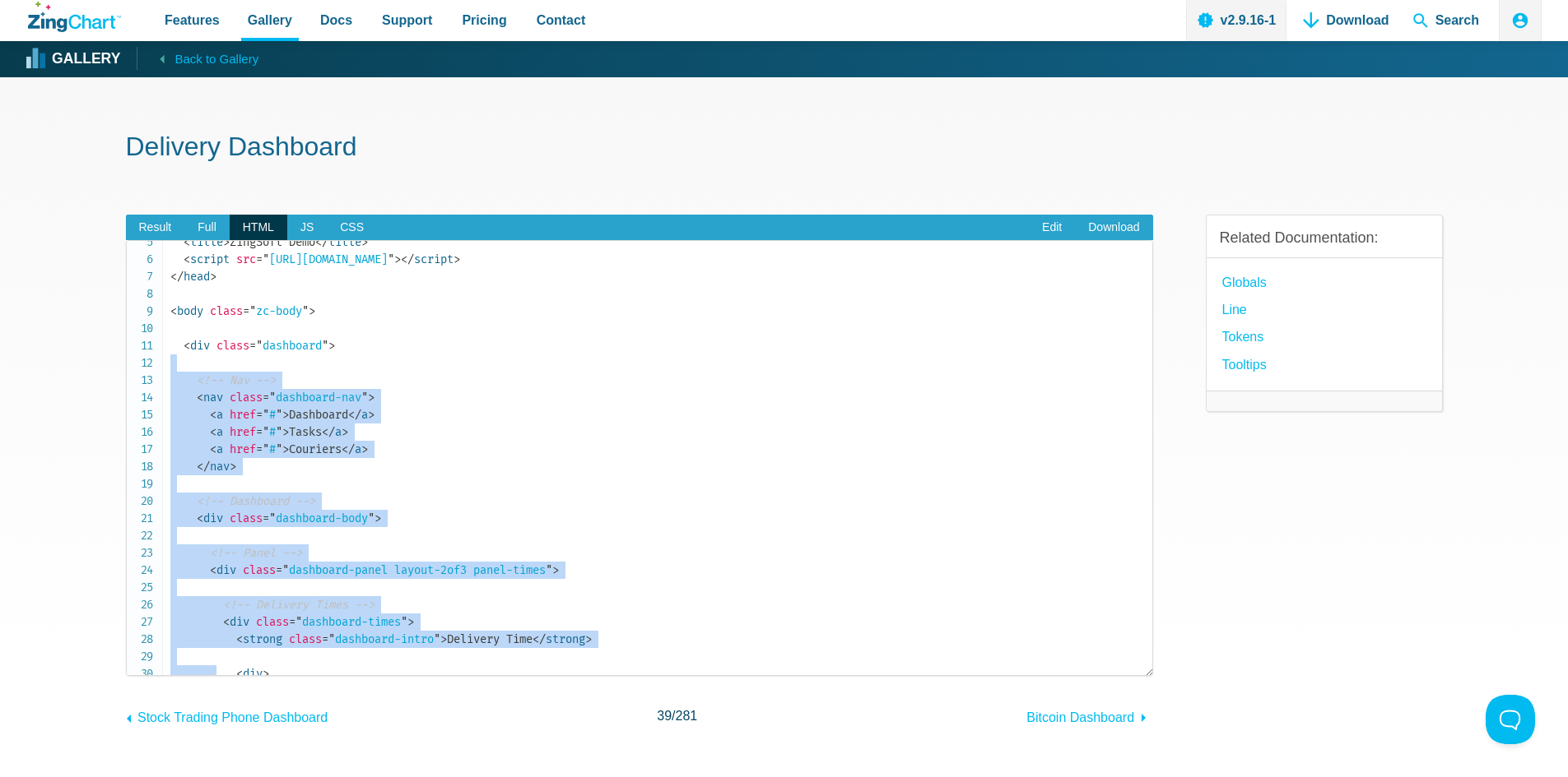
drag, startPoint x: 185, startPoint y: 368, endPoint x: 219, endPoint y: 664, distance: 297.9
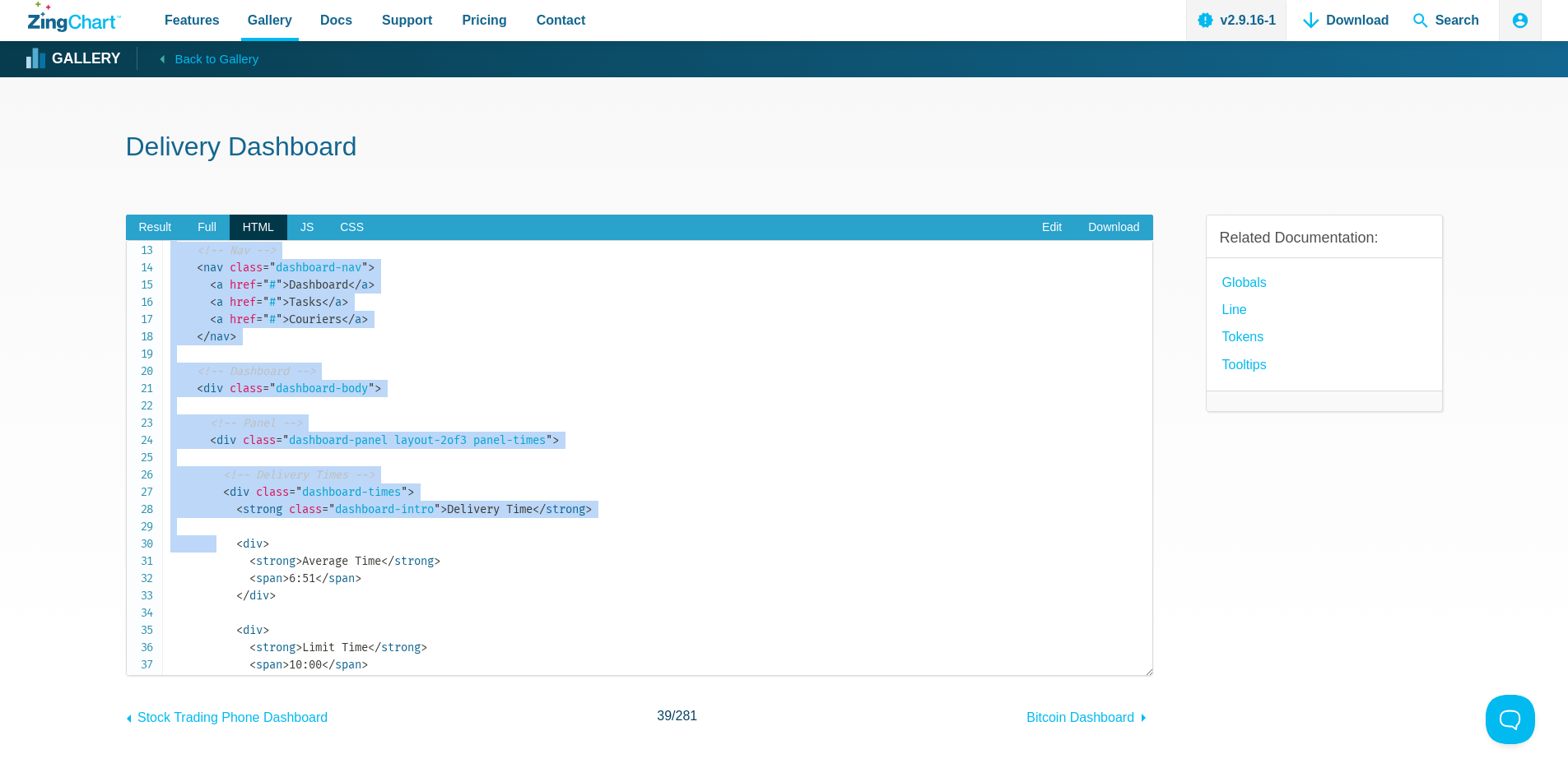
scroll to position [93, 0]
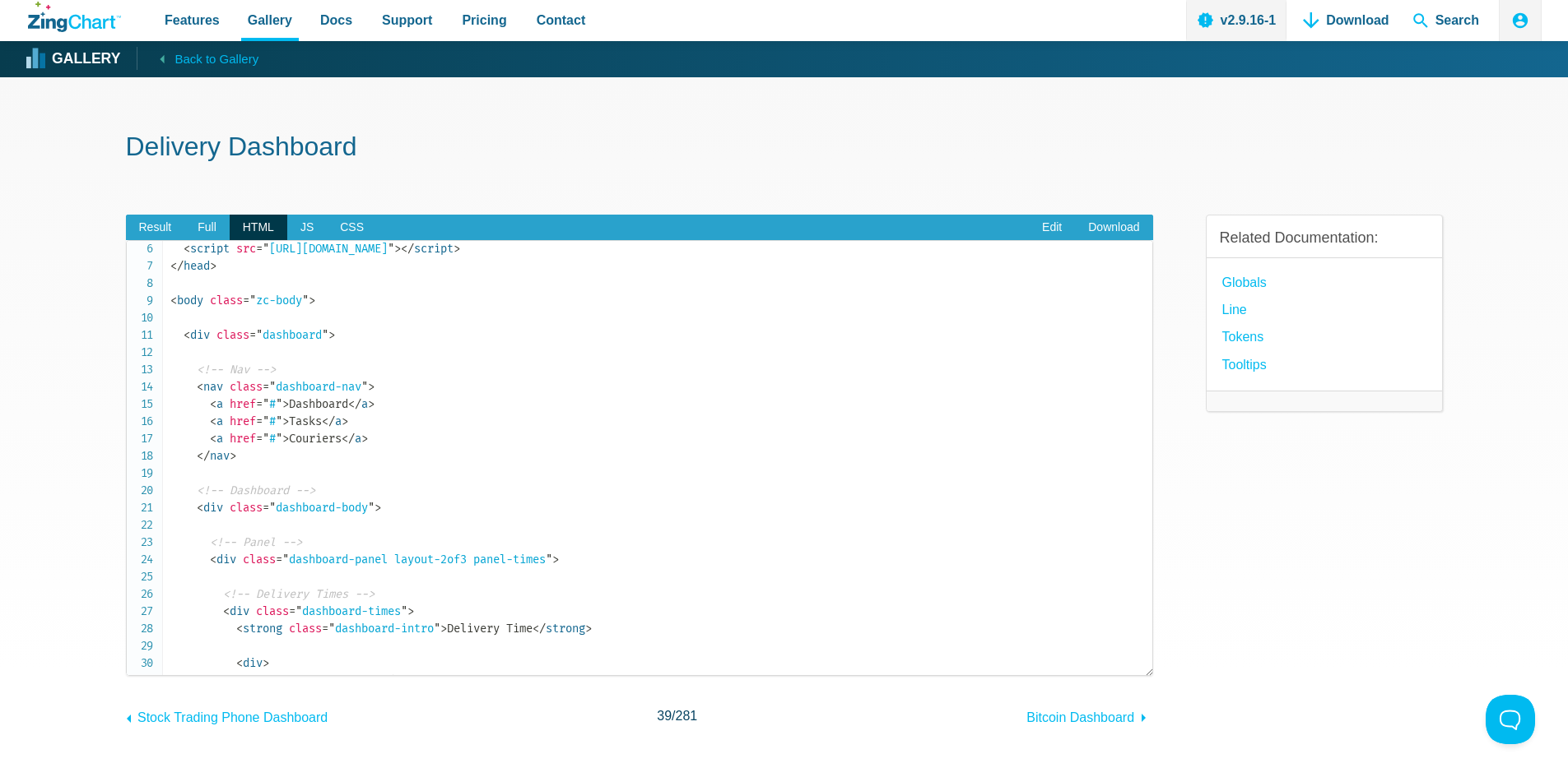
click at [220, 504] on span "< div" at bounding box center [210, 508] width 26 height 14
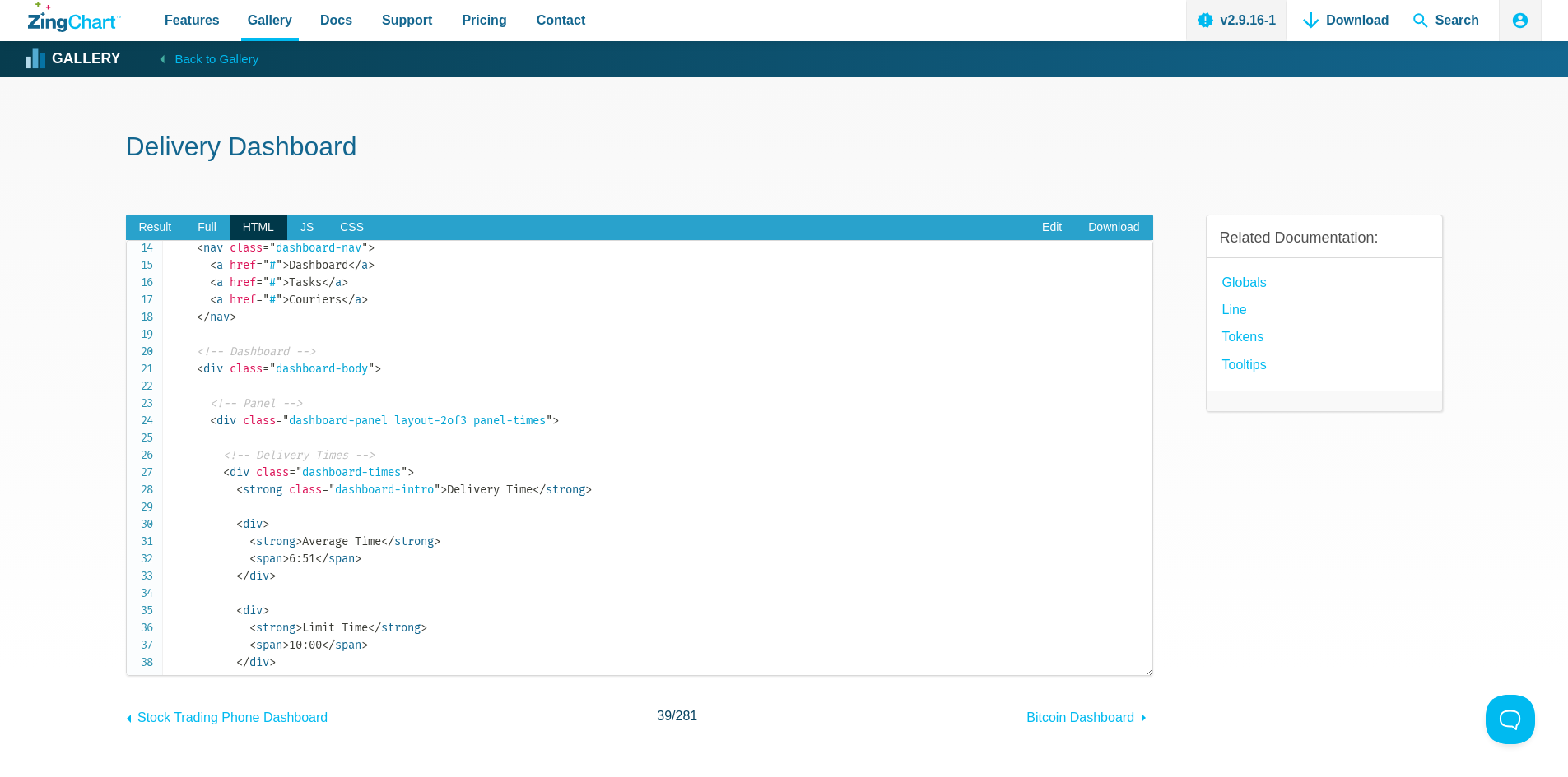
scroll to position [258, 0]
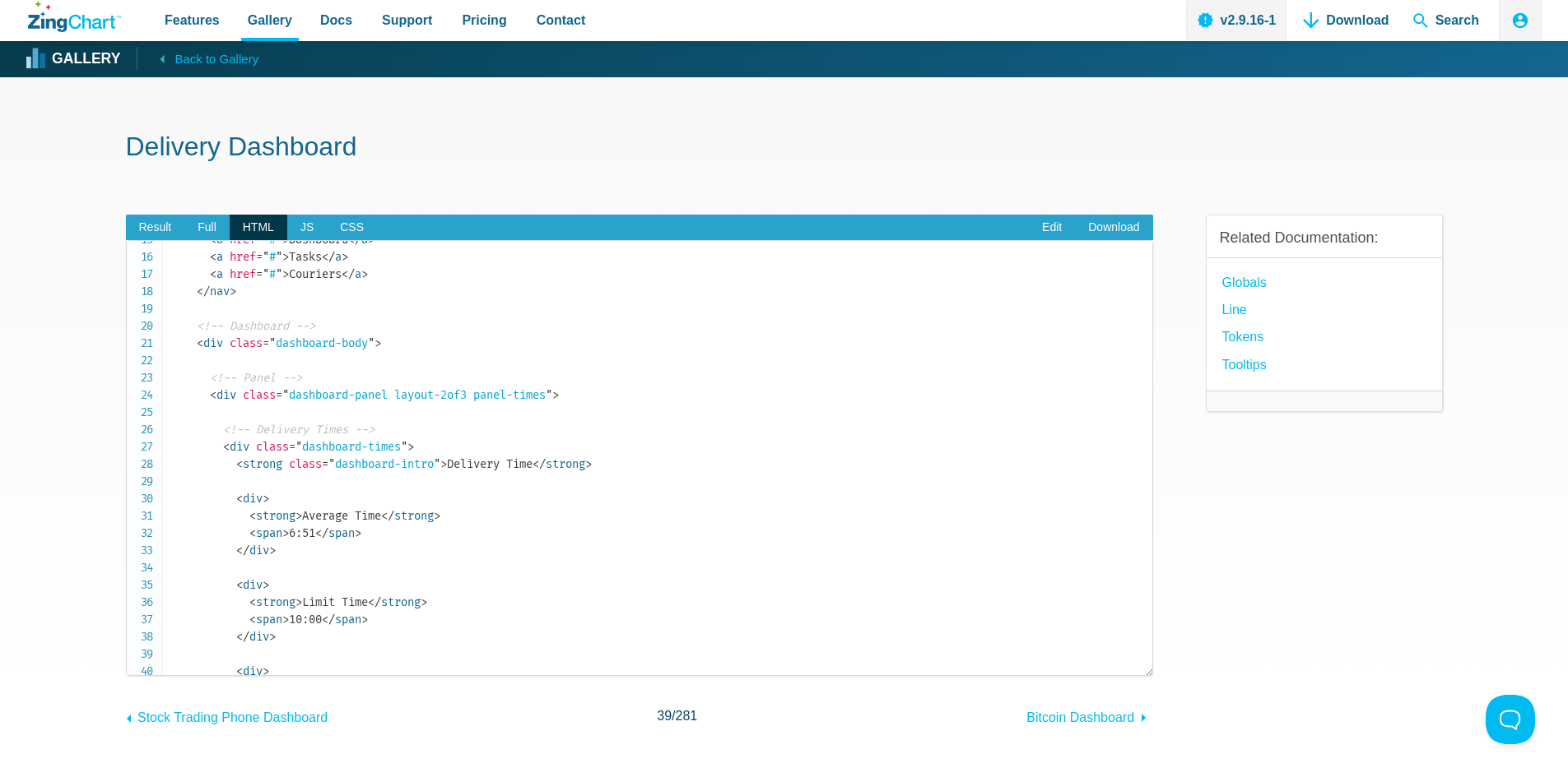
click at [239, 400] on span "< div class = " dashboard-panel layout-2of3 panel-times " >" at bounding box center [384, 395] width 349 height 14
click at [559, 401] on span ">" at bounding box center [555, 395] width 7 height 14
click at [242, 441] on span "< div" at bounding box center [236, 447] width 26 height 14
click at [615, 463] on code "<!doctype html> < html > < head > < meta charset = " utf-8 " > < title > ZingSo…" at bounding box center [660, 680] width 981 height 1381
click at [164, 229] on span "Result" at bounding box center [155, 228] width 59 height 26
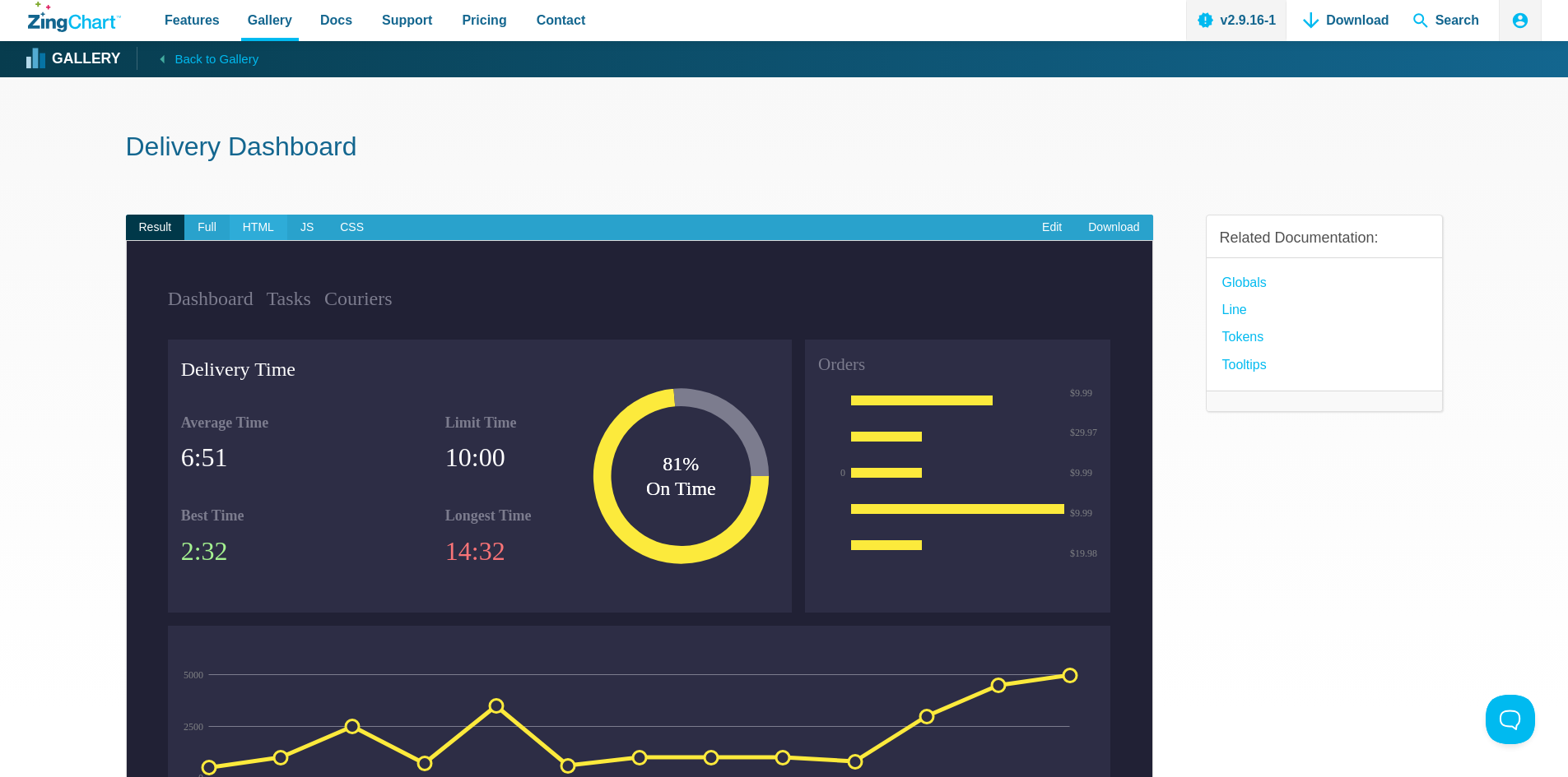
click at [242, 221] on span "HTML" at bounding box center [259, 228] width 57 height 26
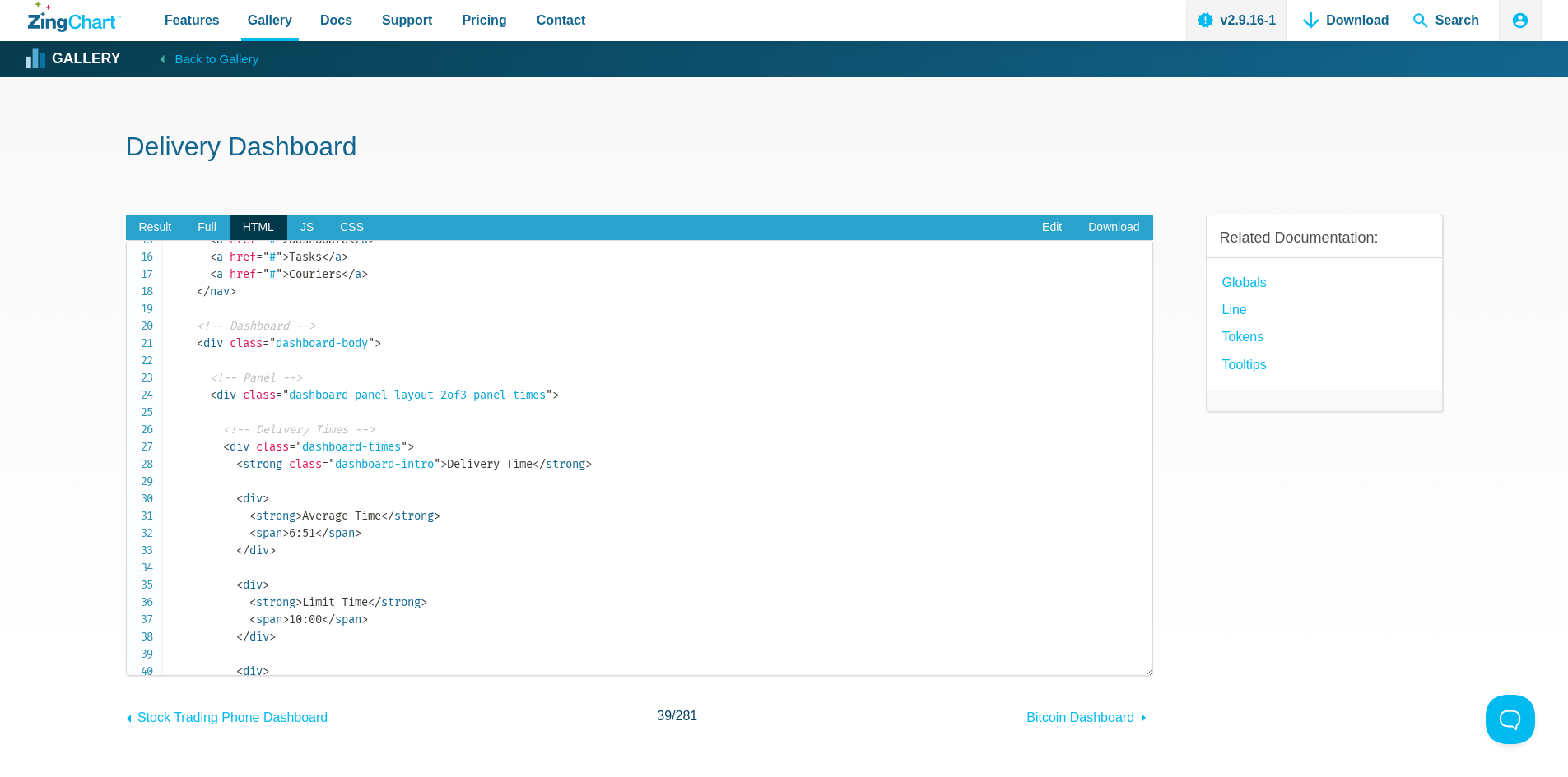
click at [231, 436] on span "<!-- Delivery Times -->" at bounding box center [299, 429] width 152 height 14
click at [247, 467] on span "< strong" at bounding box center [259, 464] width 46 height 14
click at [236, 395] on span "< div" at bounding box center [223, 395] width 26 height 14
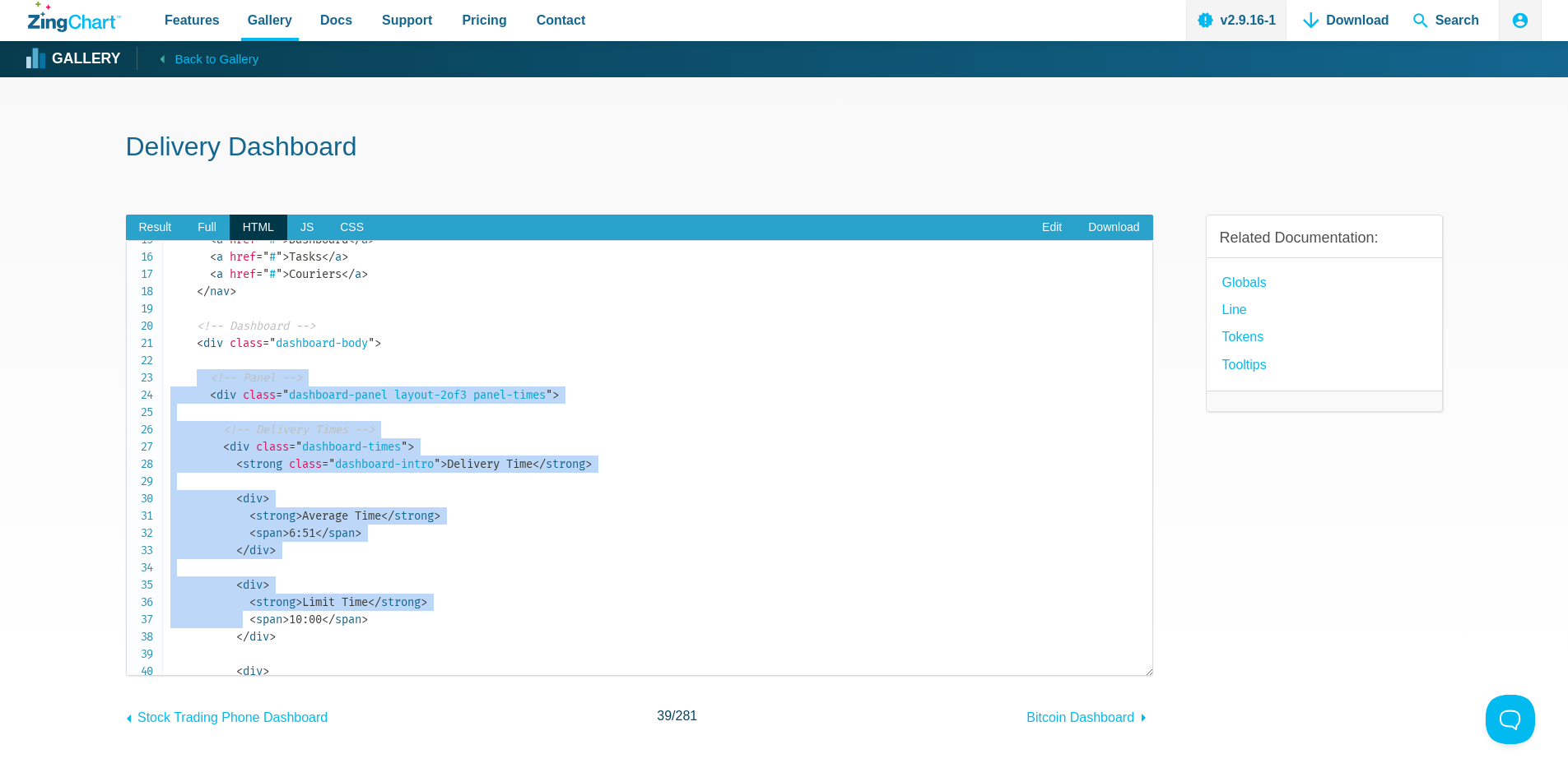
drag, startPoint x: 199, startPoint y: 372, endPoint x: 246, endPoint y: 642, distance: 274.1
click at [246, 642] on code "<!doctype html> < html > < head > < meta charset = " utf-8 " > < title > ZingSo…" at bounding box center [660, 680] width 981 height 1381
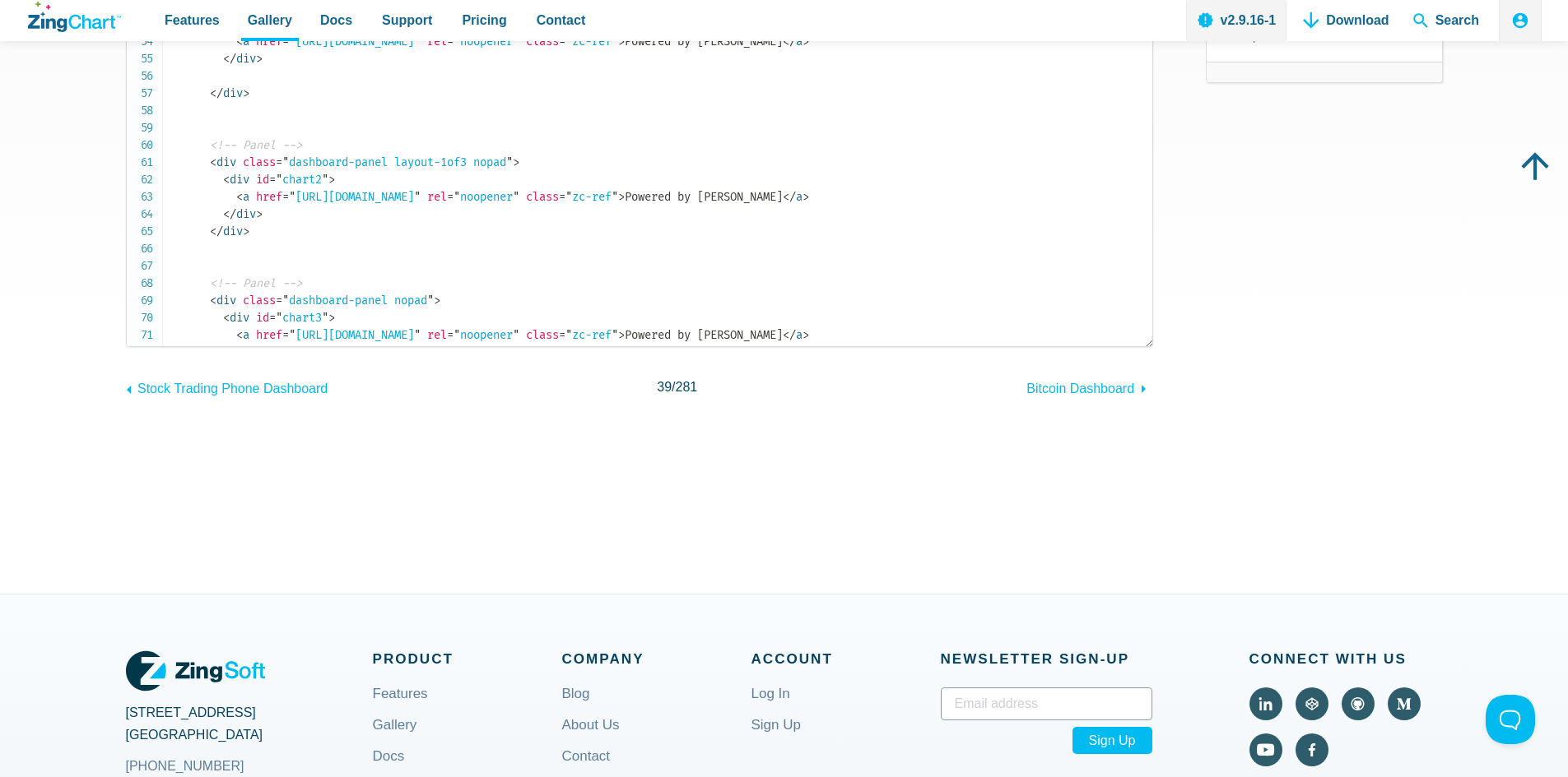
scroll to position [959, 0]
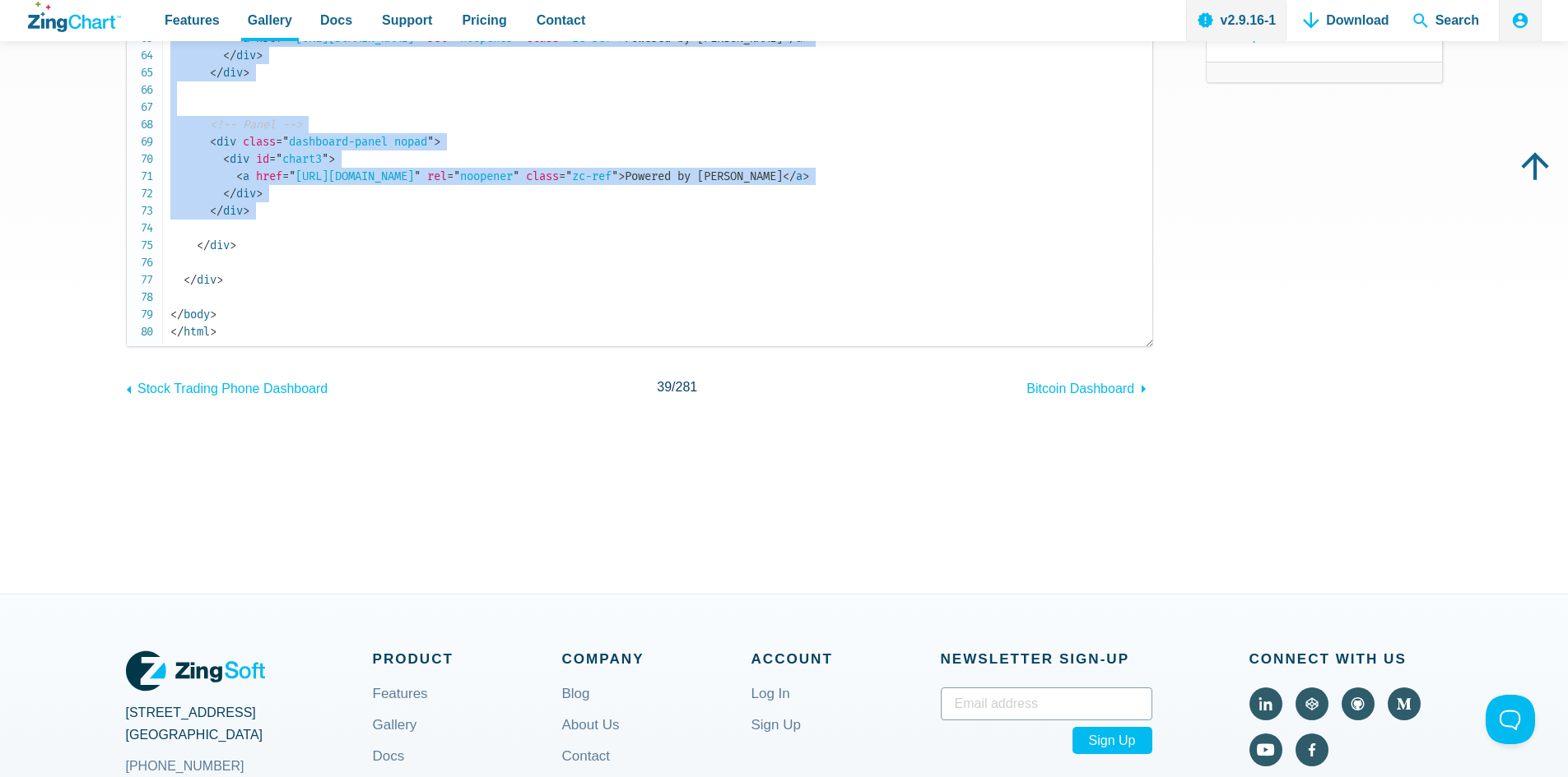
copy code "<!-- Panel --> < div class = " dashboard-panel layout-2of3 panel-times " > <!--…"
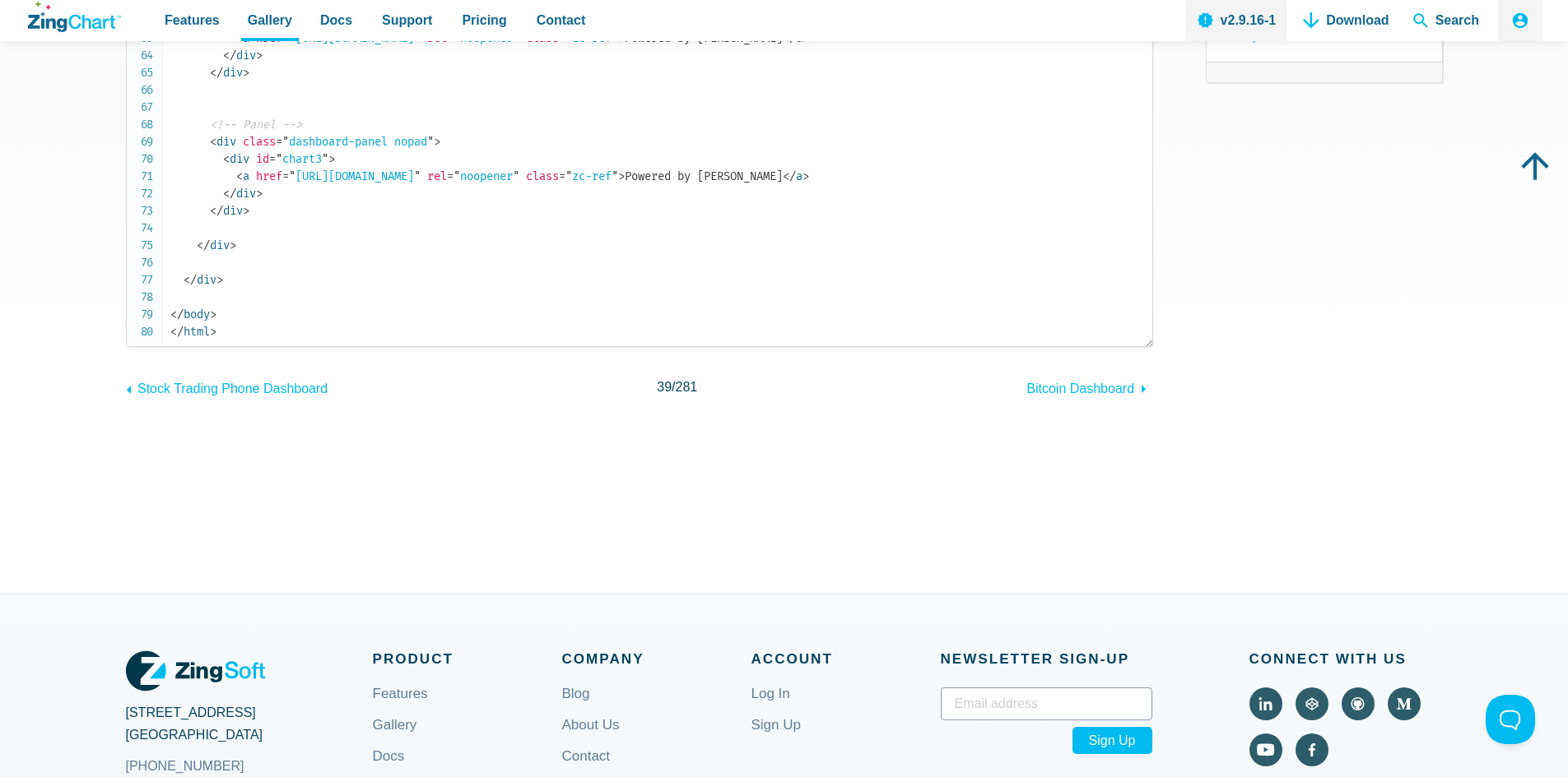
click at [1217, 584] on div "Delivery Dashboard Result Full HTML JS CSS Edit Download Dashboard Tasks Courie…" at bounding box center [784, 171] width 1316 height 846
